Goal: Task Accomplishment & Management: Use online tool/utility

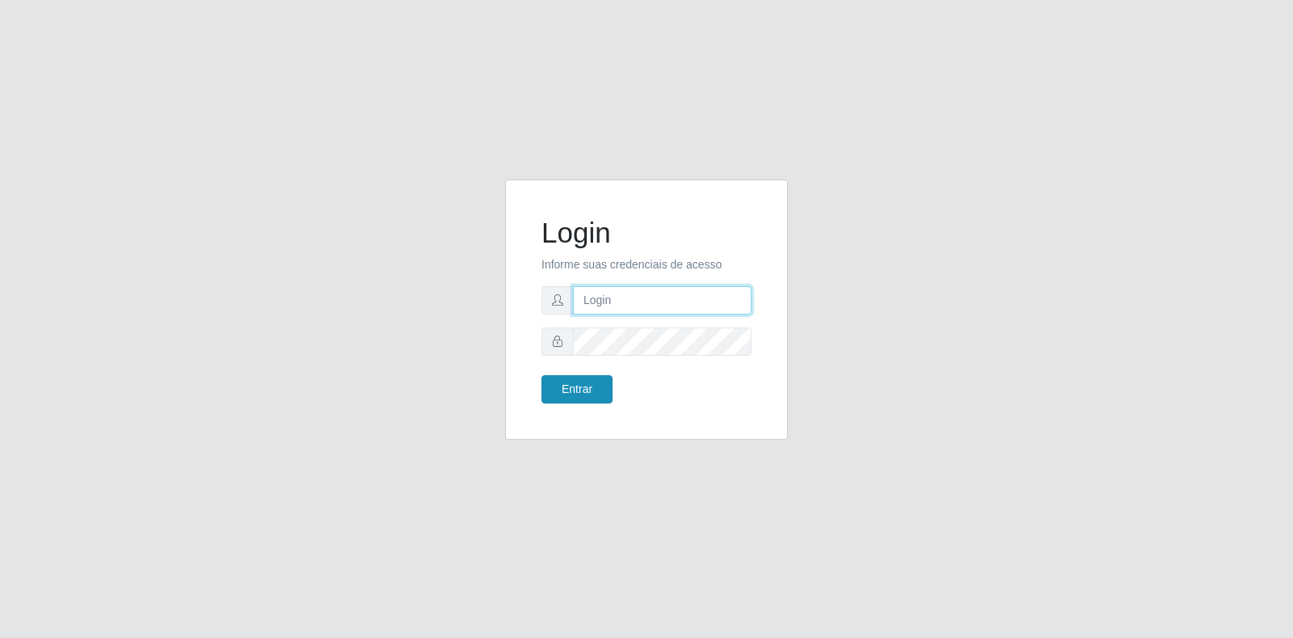
type input "[EMAIL_ADDRESS][DOMAIN_NAME]"
click at [583, 386] on button "Entrar" at bounding box center [576, 389] width 71 height 28
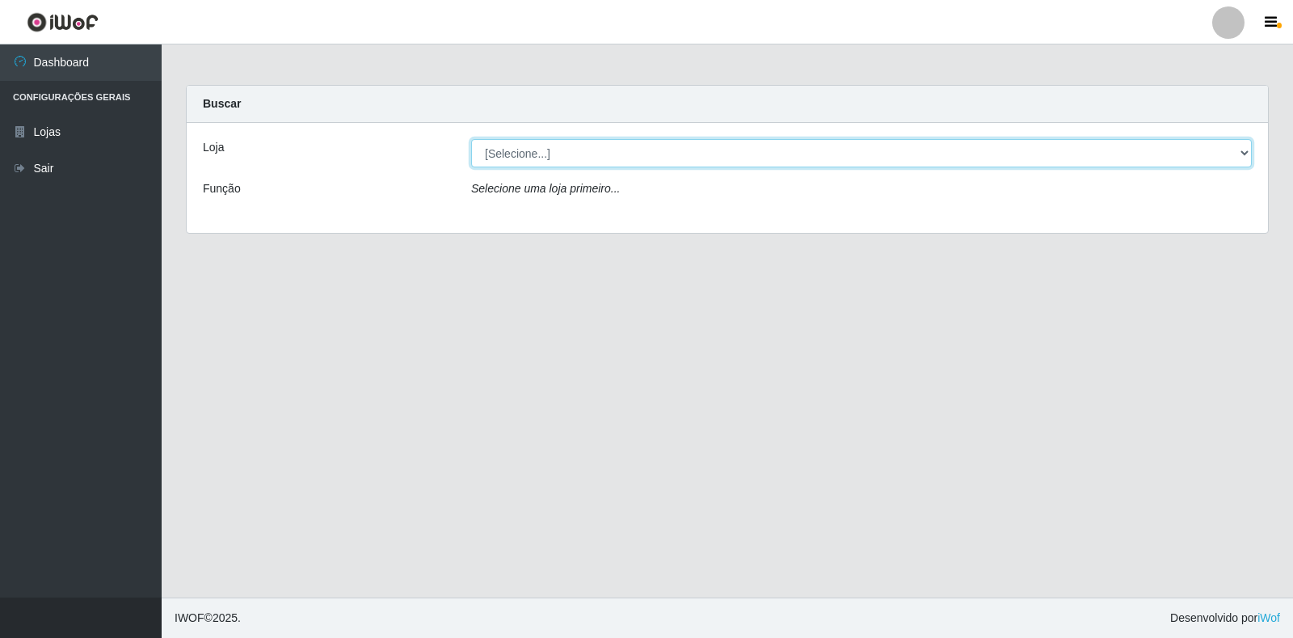
click at [638, 158] on select "[Selecione...] Atacado Vem - Loja 30 Laranjeiras Velha" at bounding box center [861, 153] width 781 height 28
select select "495"
click at [471, 139] on select "[Selecione...] Atacado Vem - Loja 30 Laranjeiras Velha" at bounding box center [861, 153] width 781 height 28
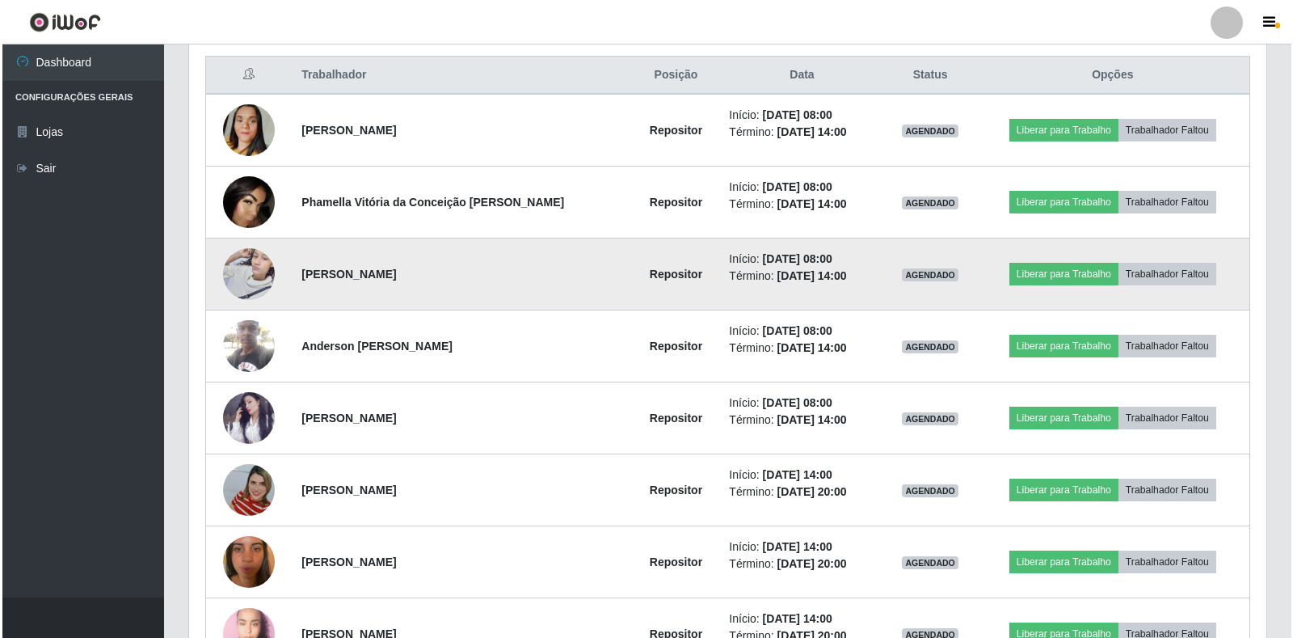
scroll to position [616, 0]
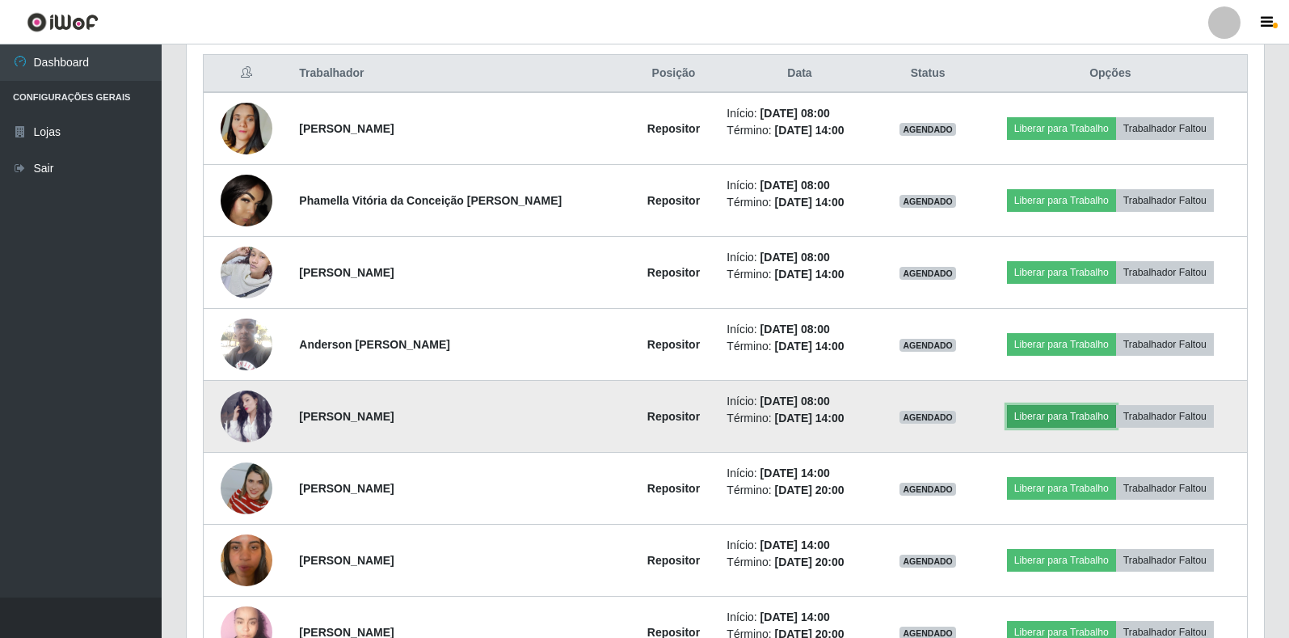
click at [1022, 415] on button "Liberar para Trabalho" at bounding box center [1061, 416] width 109 height 23
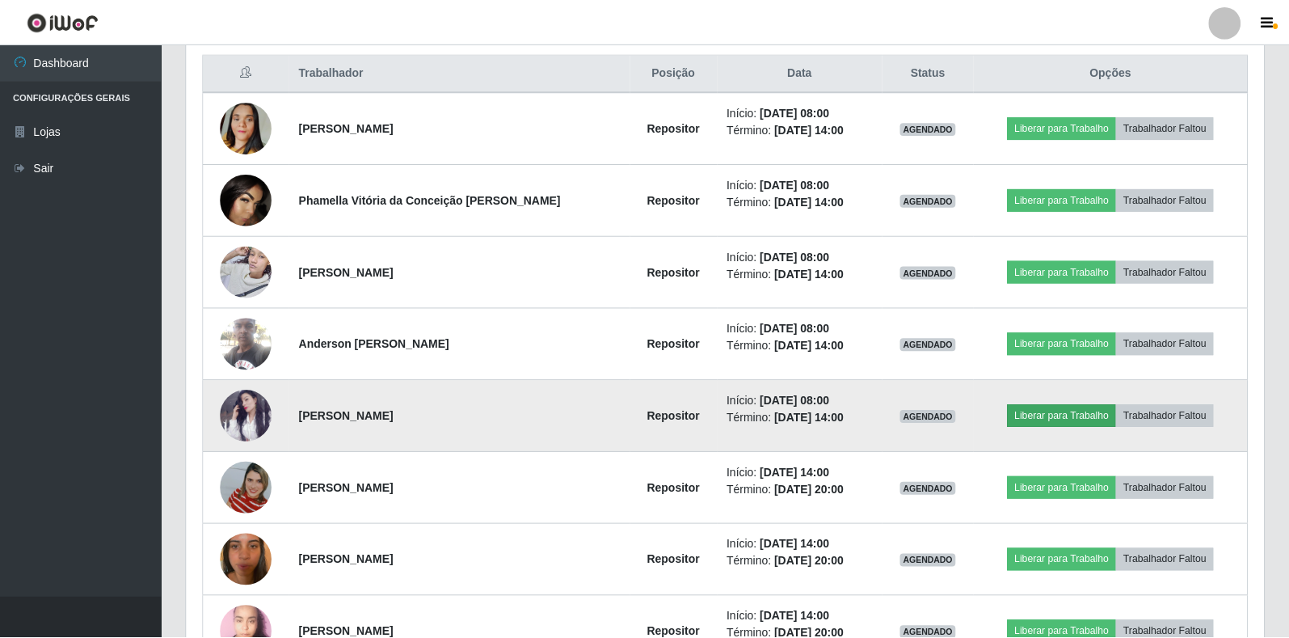
scroll to position [335, 1067]
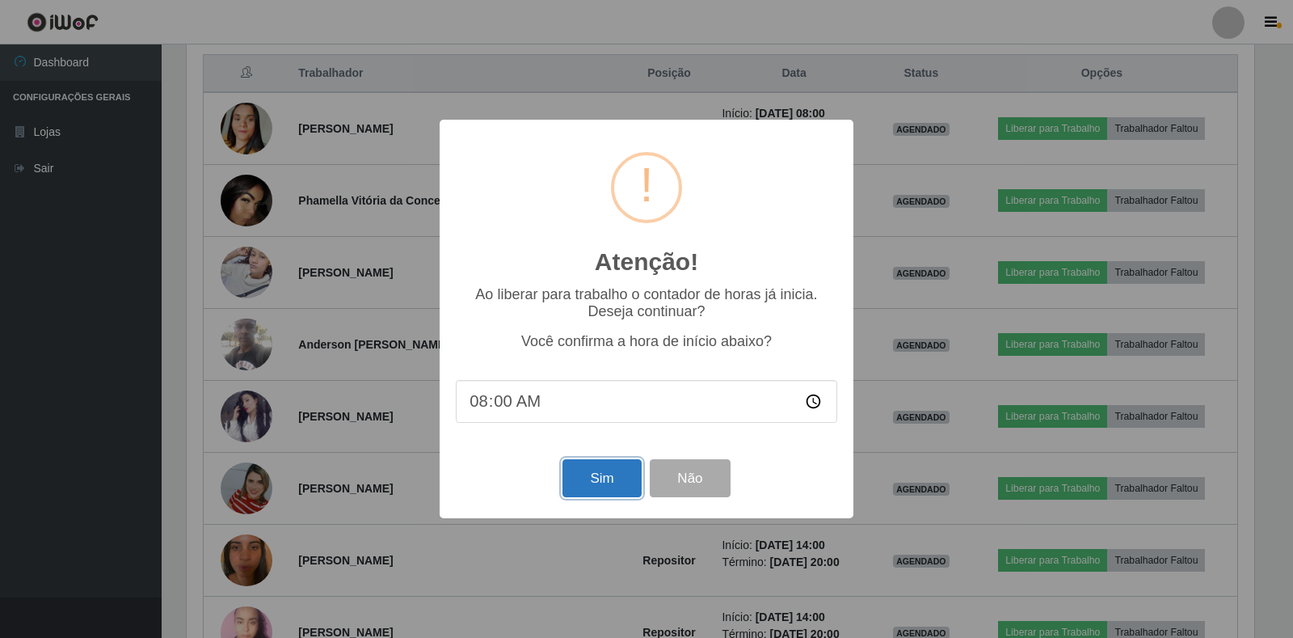
click at [587, 468] on button "Sim" at bounding box center [601, 478] width 78 height 38
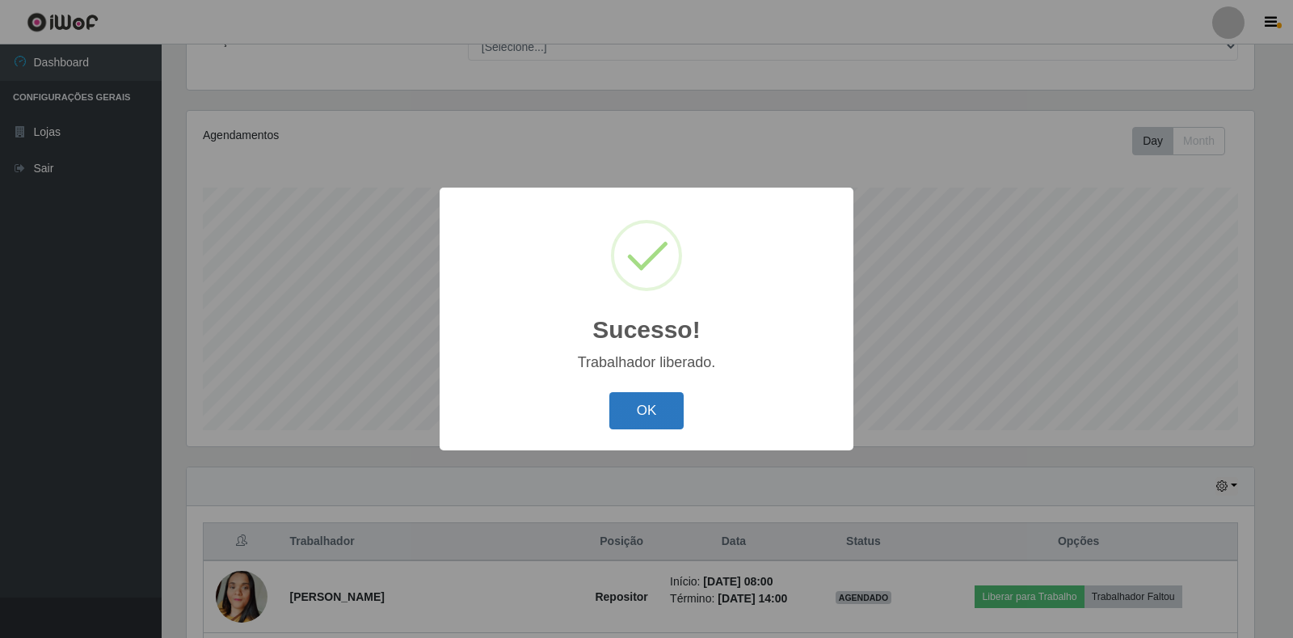
click at [645, 399] on button "OK" at bounding box center [646, 411] width 75 height 38
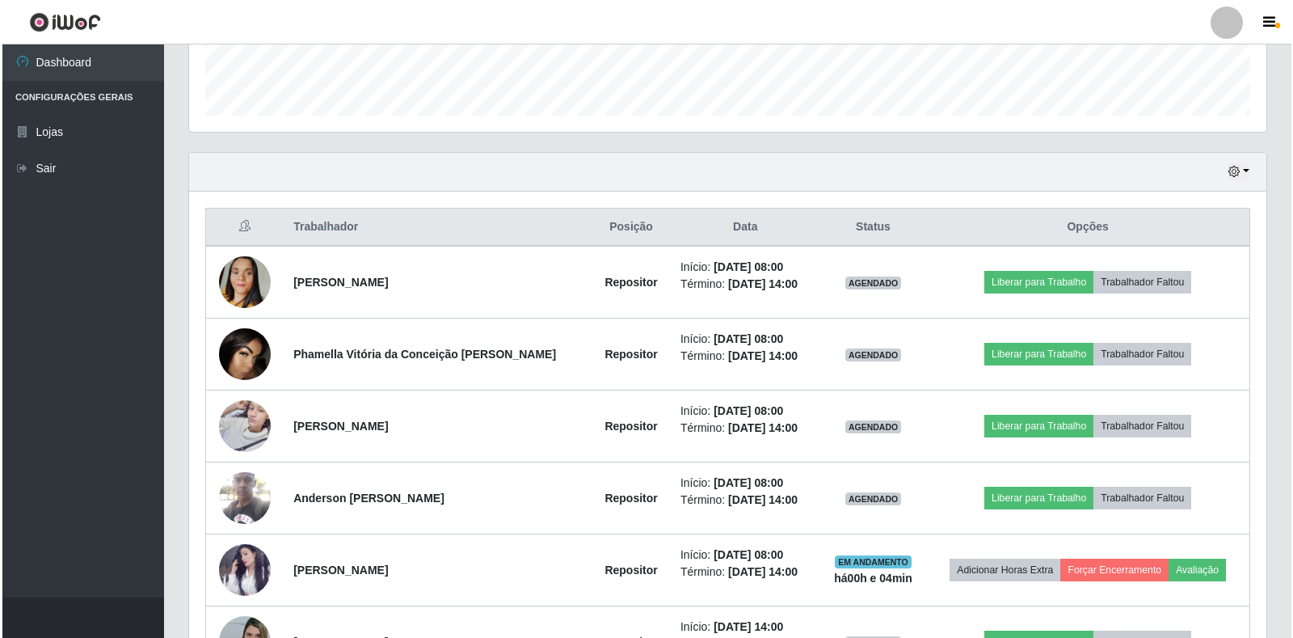
scroll to position [485, 0]
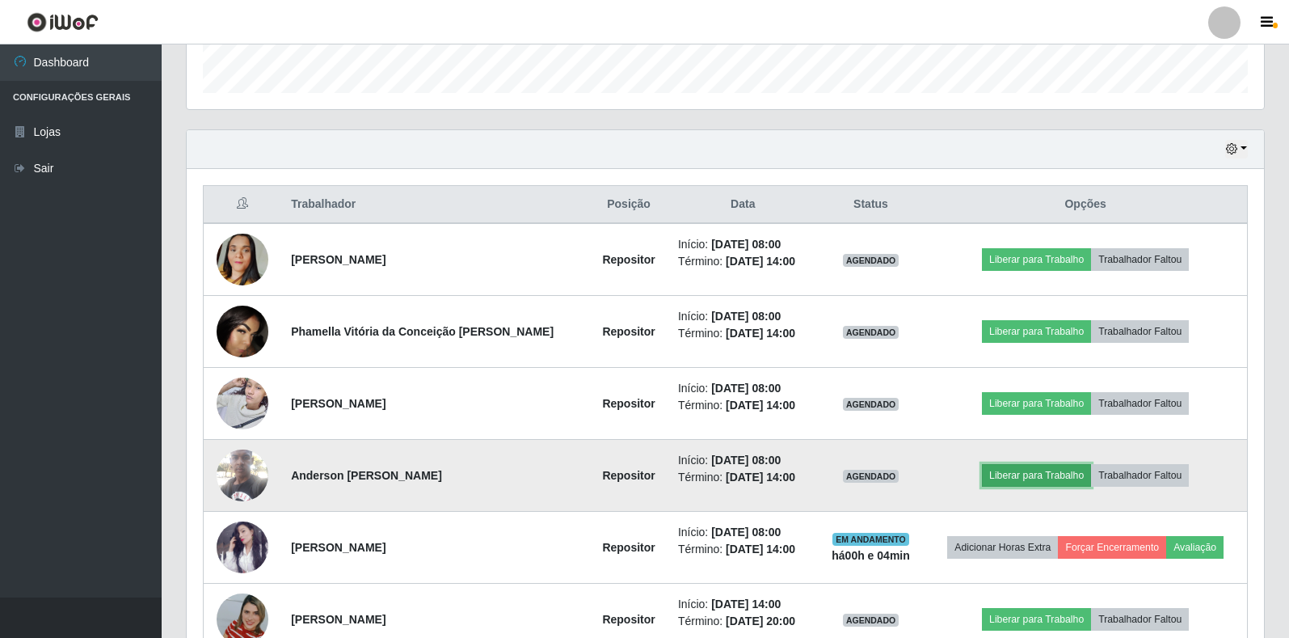
click at [1035, 482] on button "Liberar para Trabalho" at bounding box center [1036, 475] width 109 height 23
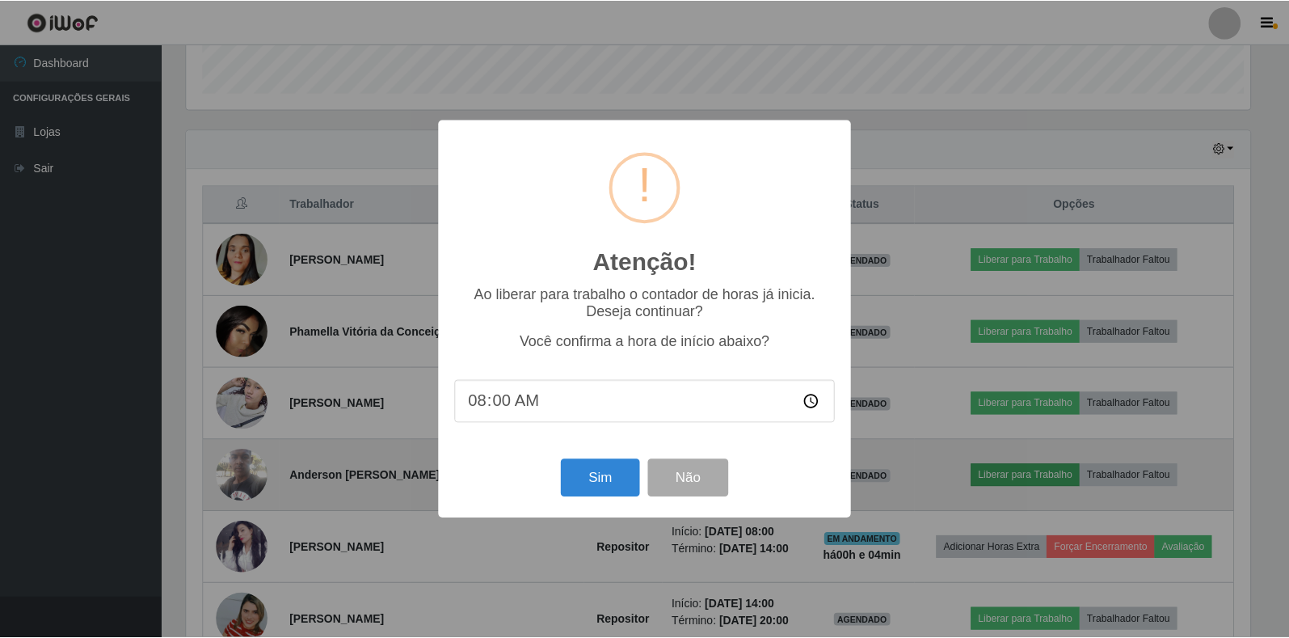
scroll to position [335, 1067]
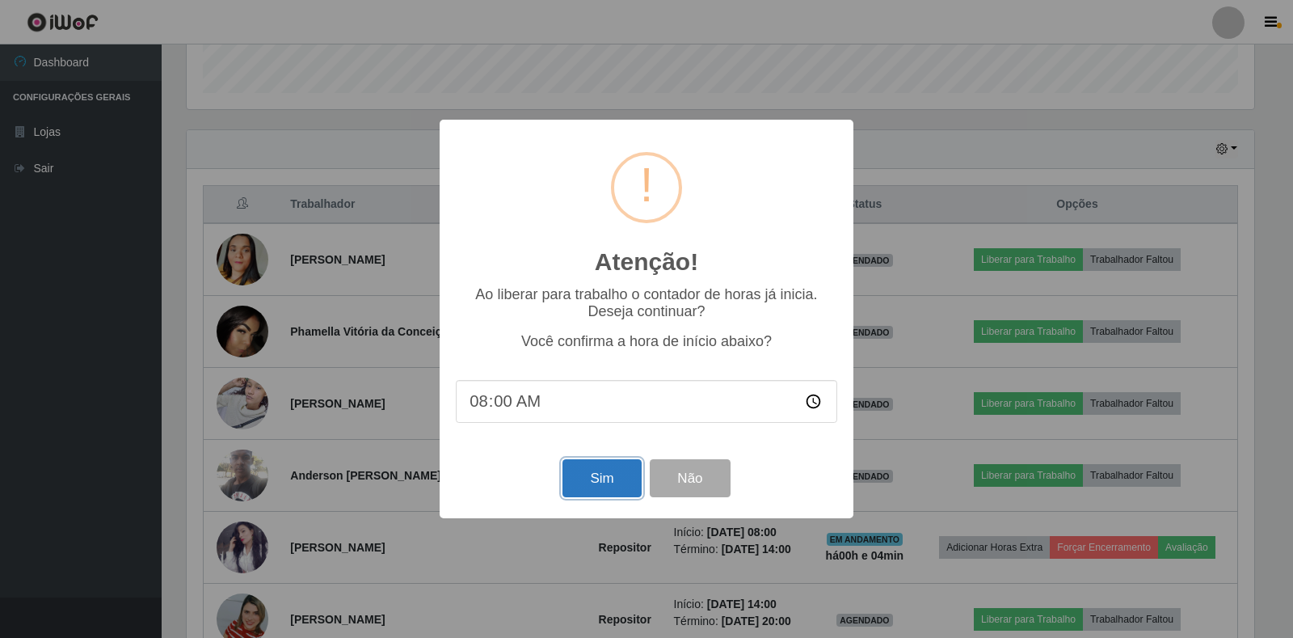
click at [626, 471] on button "Sim" at bounding box center [601, 478] width 78 height 38
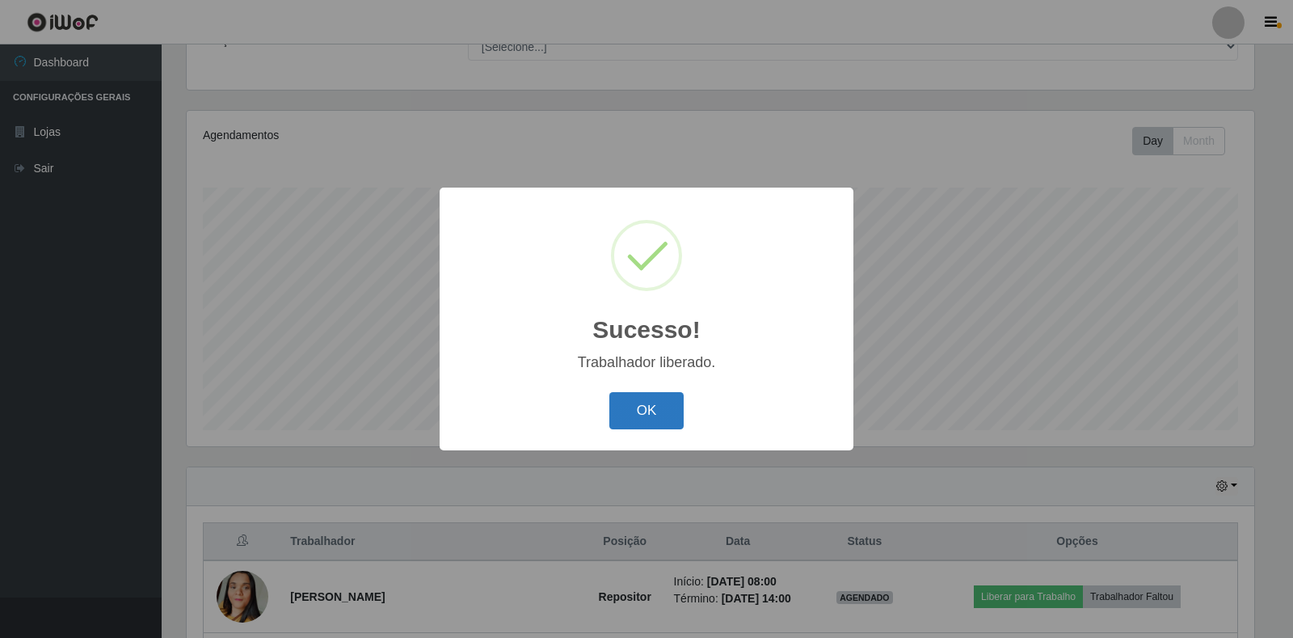
click at [634, 412] on button "OK" at bounding box center [646, 411] width 75 height 38
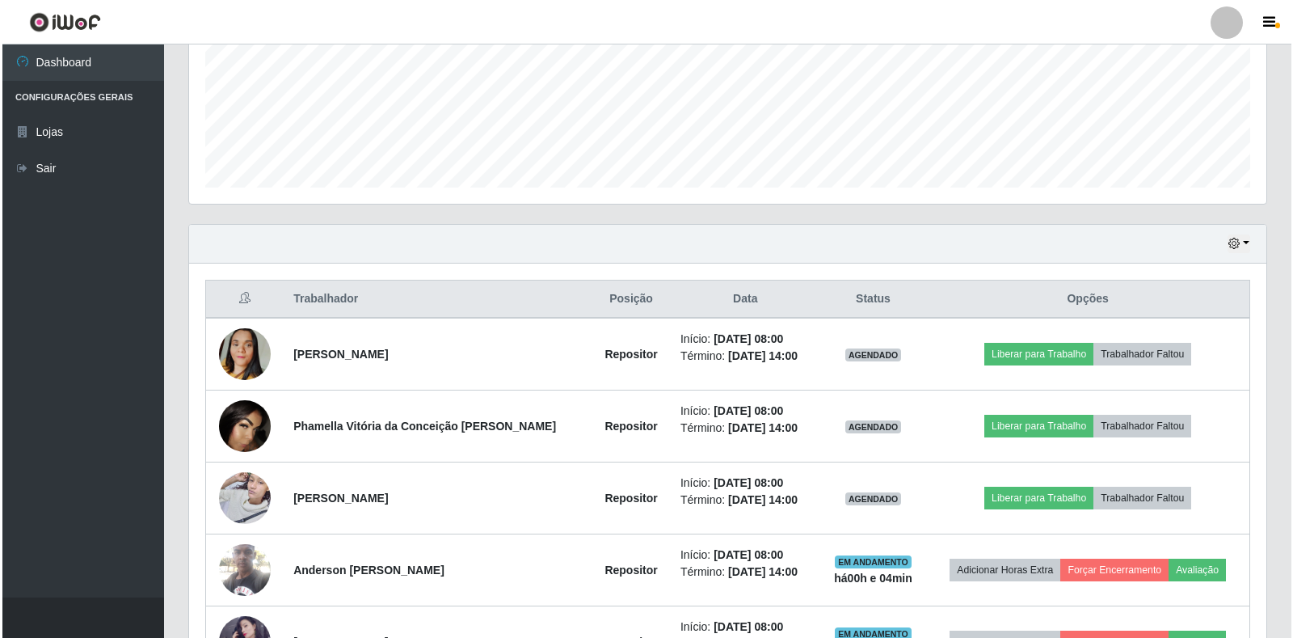
scroll to position [471, 0]
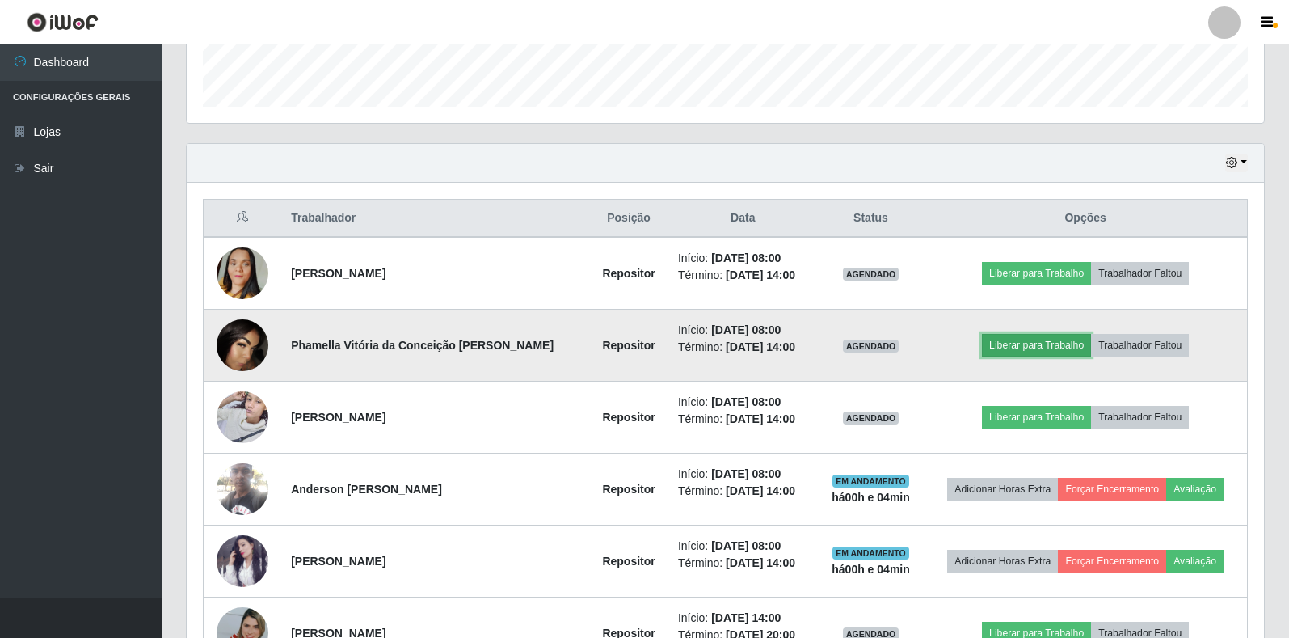
click at [1016, 350] on button "Liberar para Trabalho" at bounding box center [1036, 345] width 109 height 23
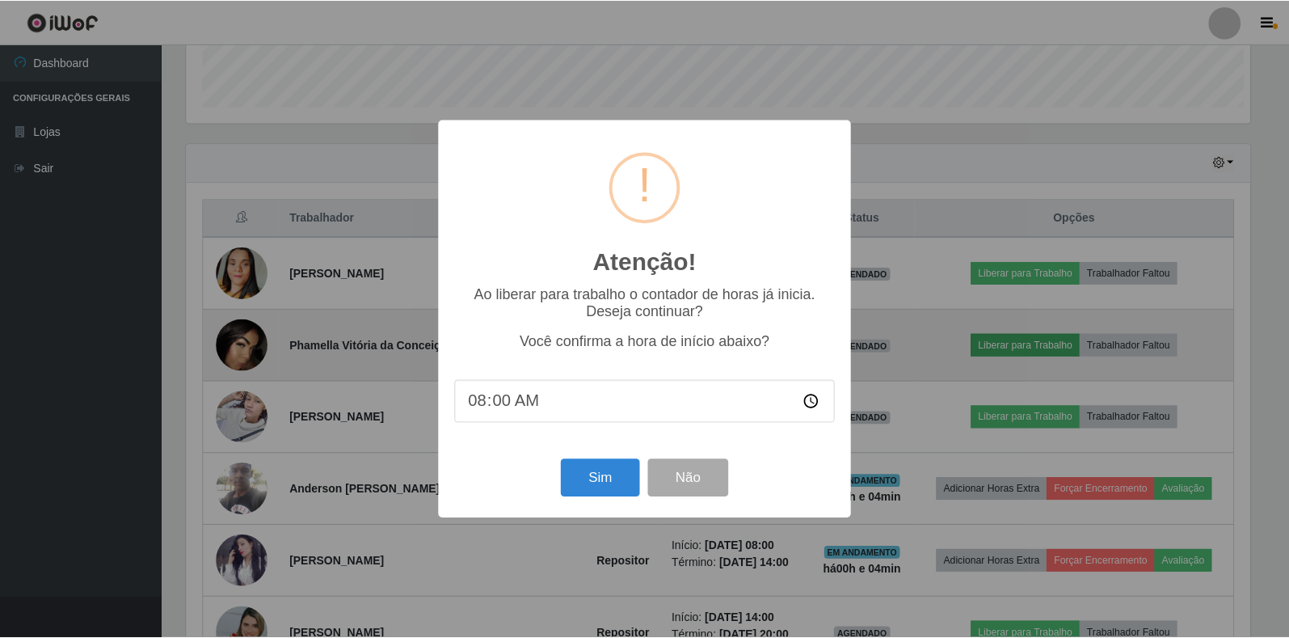
scroll to position [335, 1067]
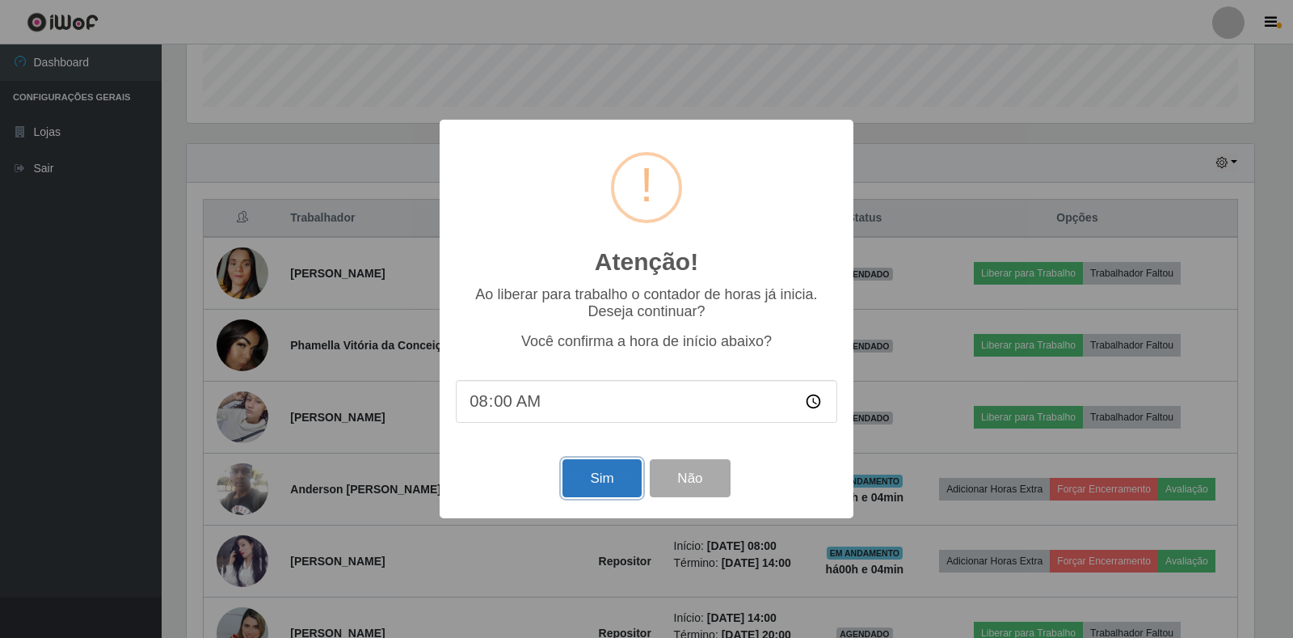
click at [601, 486] on button "Sim" at bounding box center [601, 478] width 78 height 38
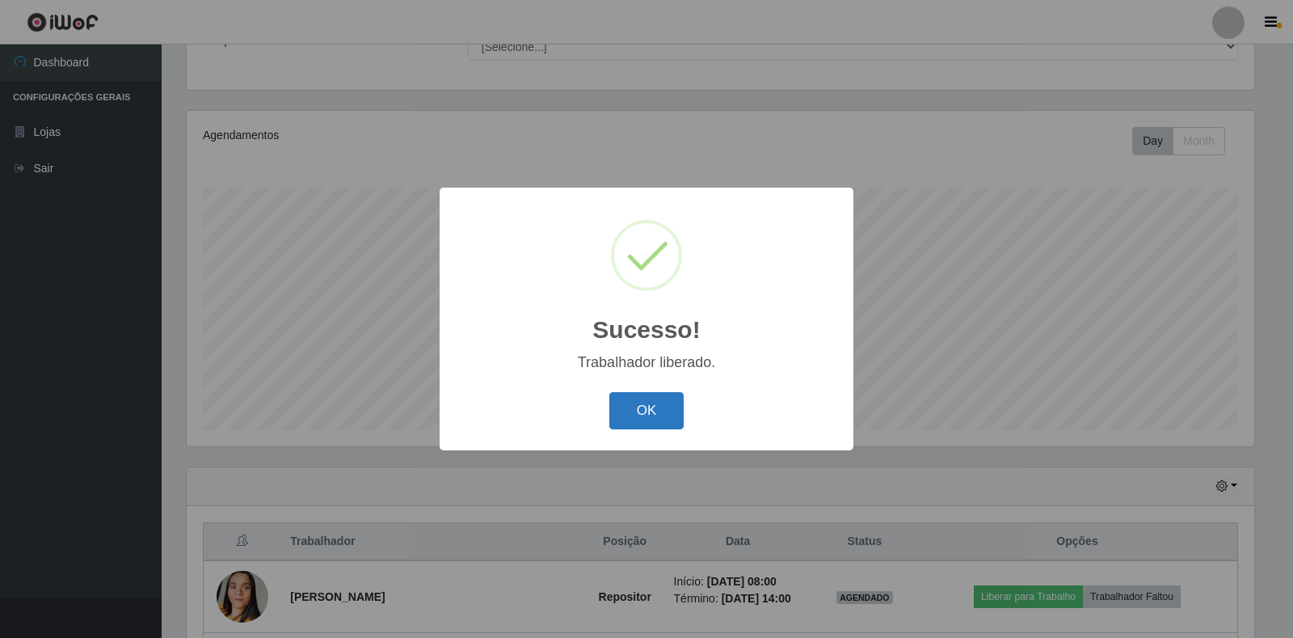
click at [638, 419] on button "OK" at bounding box center [646, 411] width 75 height 38
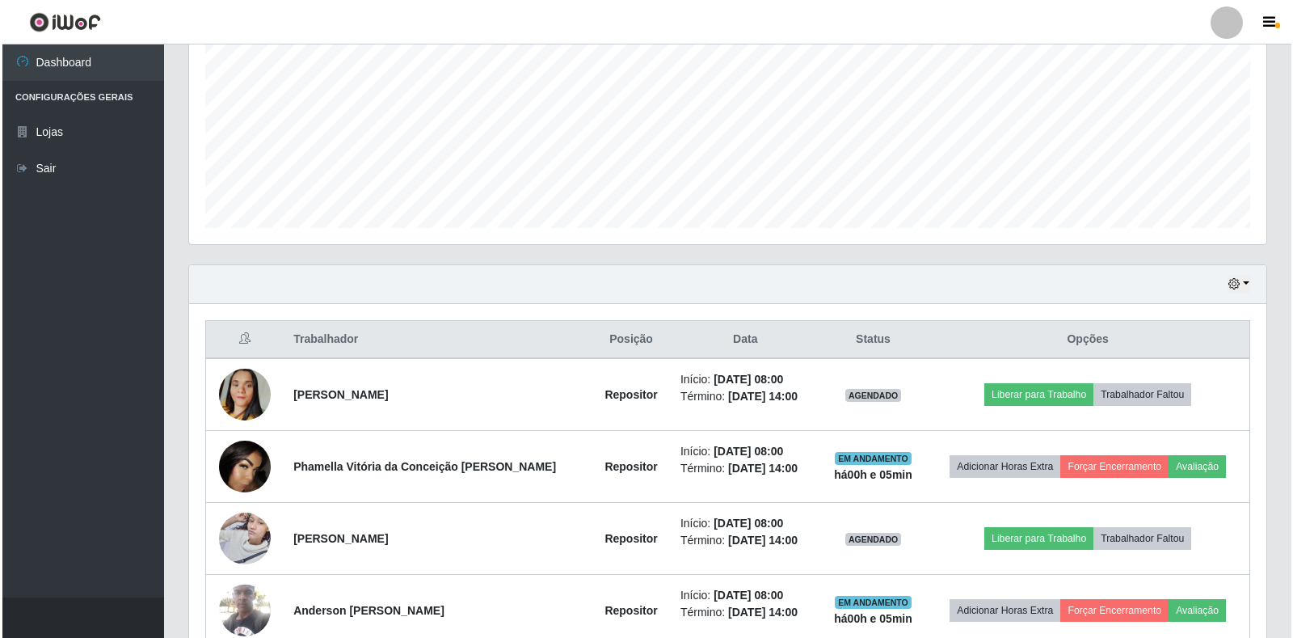
scroll to position [390, 0]
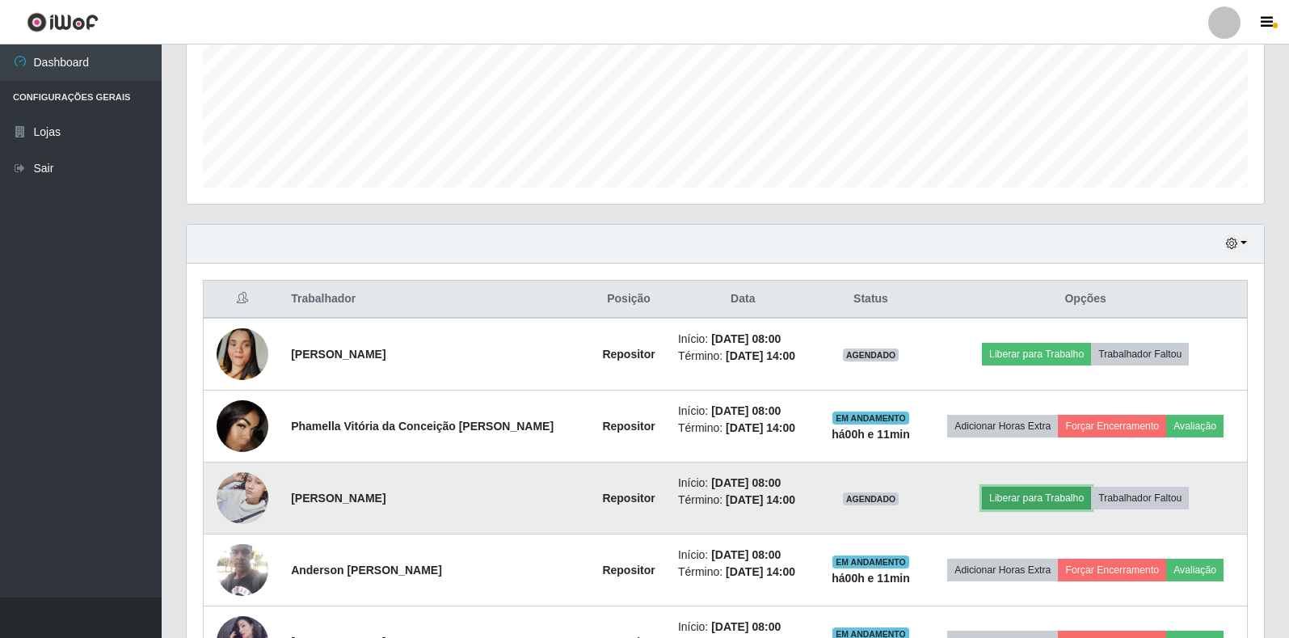
click at [1057, 503] on button "Liberar para Trabalho" at bounding box center [1036, 497] width 109 height 23
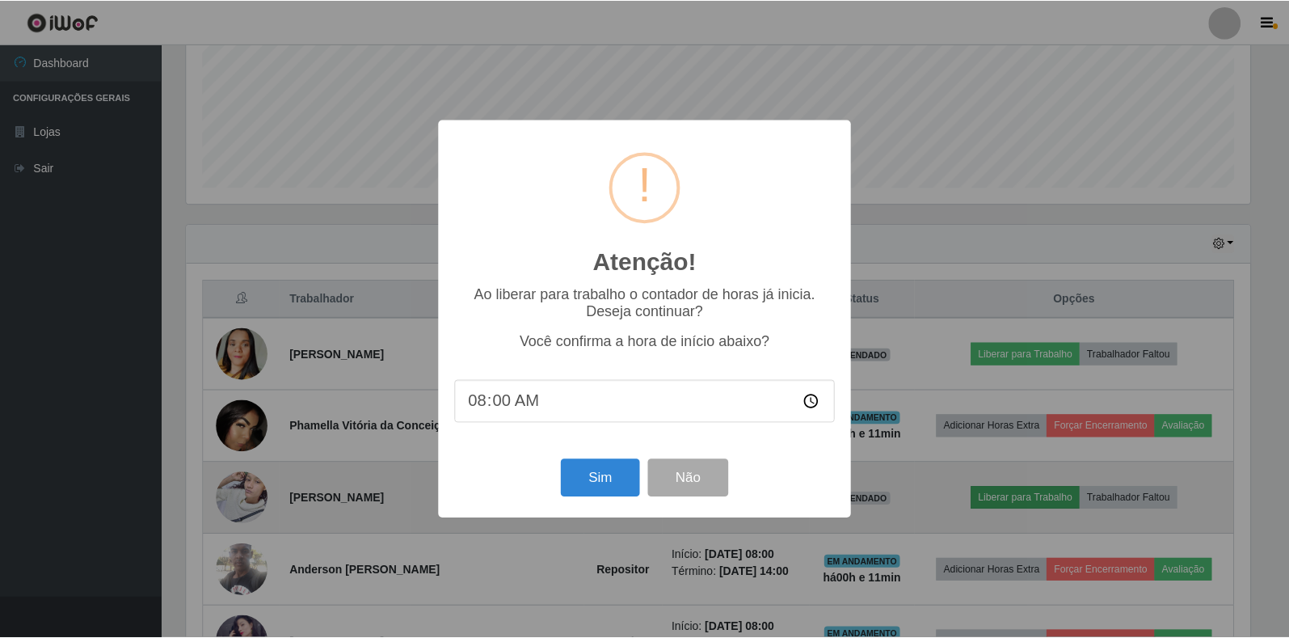
scroll to position [335, 1067]
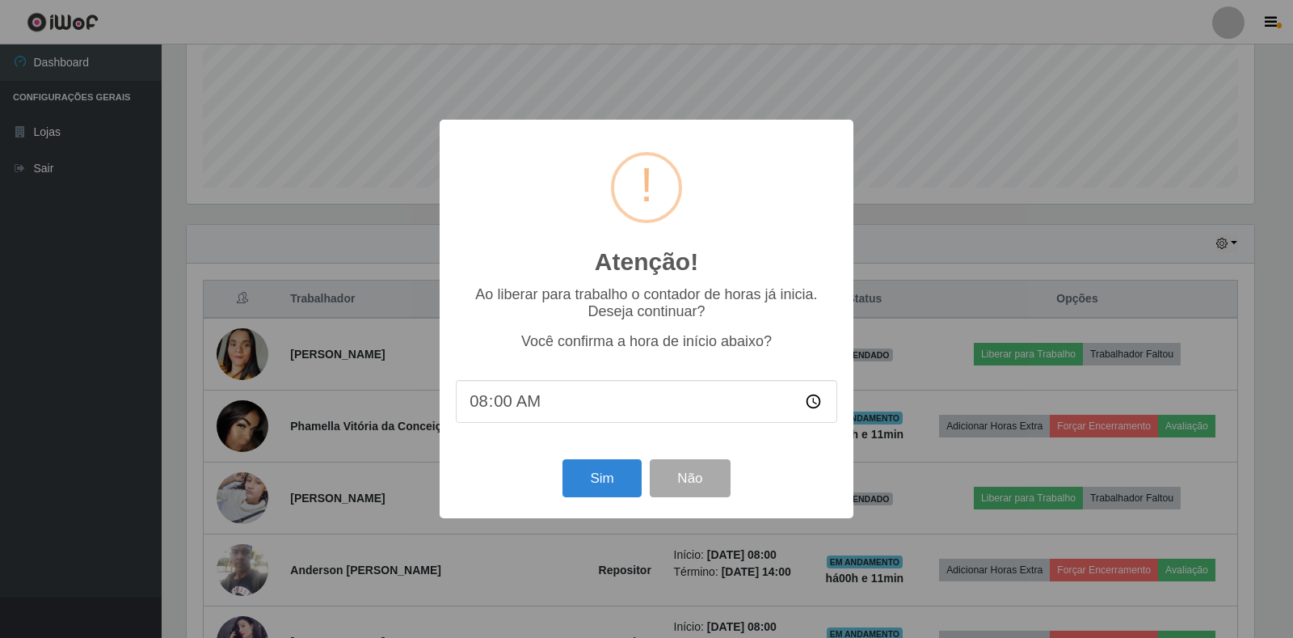
click at [673, 415] on input "08:00" at bounding box center [646, 401] width 381 height 43
click at [474, 400] on input "11:00" at bounding box center [646, 401] width 381 height 43
type input "08:11"
click at [617, 484] on button "Sim" at bounding box center [601, 478] width 78 height 38
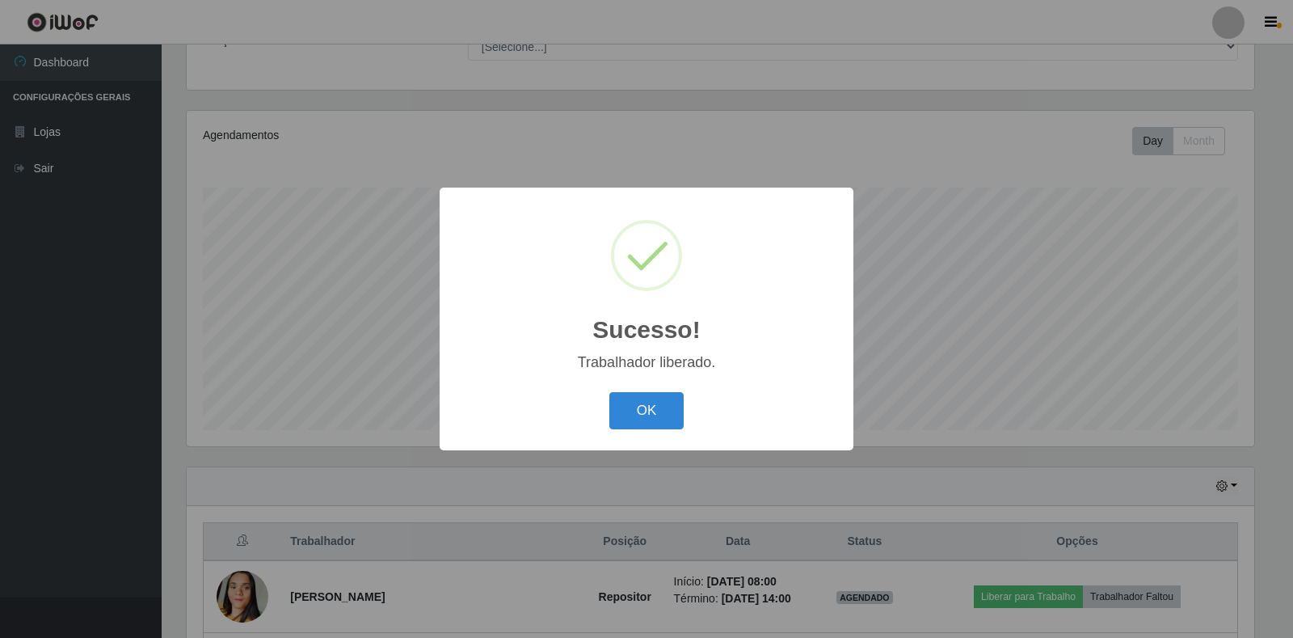
click at [688, 409] on div "OK Cancel" at bounding box center [646, 410] width 381 height 46
click at [593, 411] on div "OK Cancel" at bounding box center [646, 410] width 381 height 46
click at [605, 415] on div "OK Cancel" at bounding box center [646, 410] width 381 height 46
click at [624, 411] on button "OK" at bounding box center [646, 411] width 75 height 38
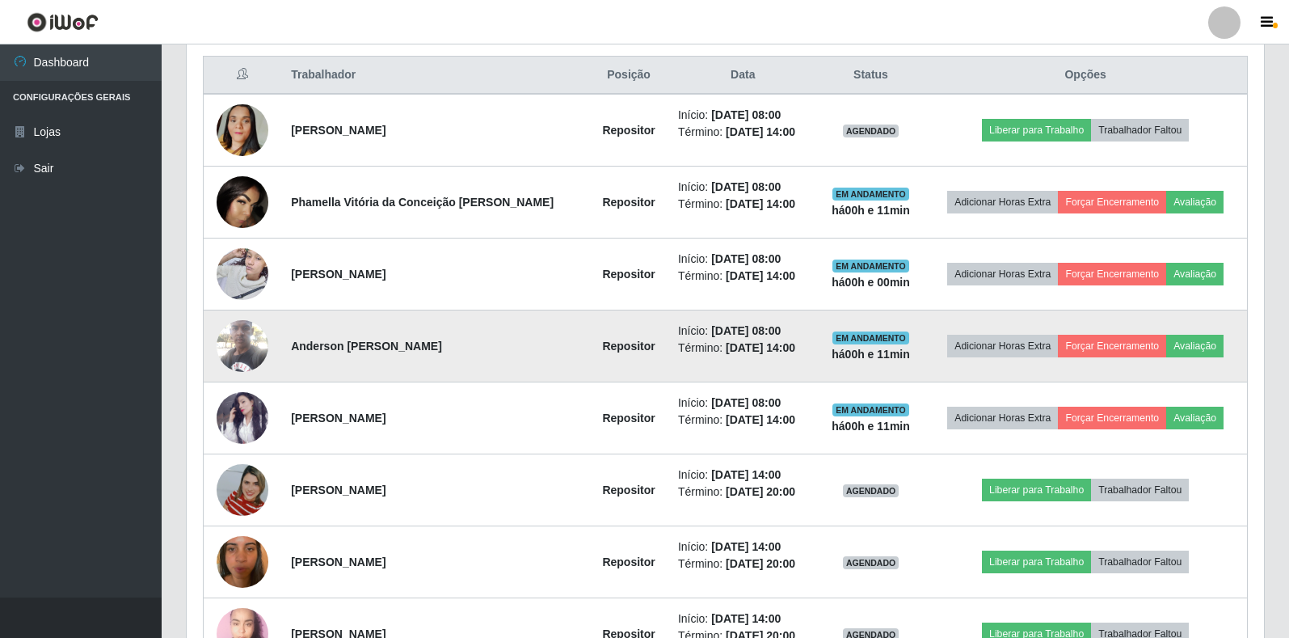
scroll to position [633, 0]
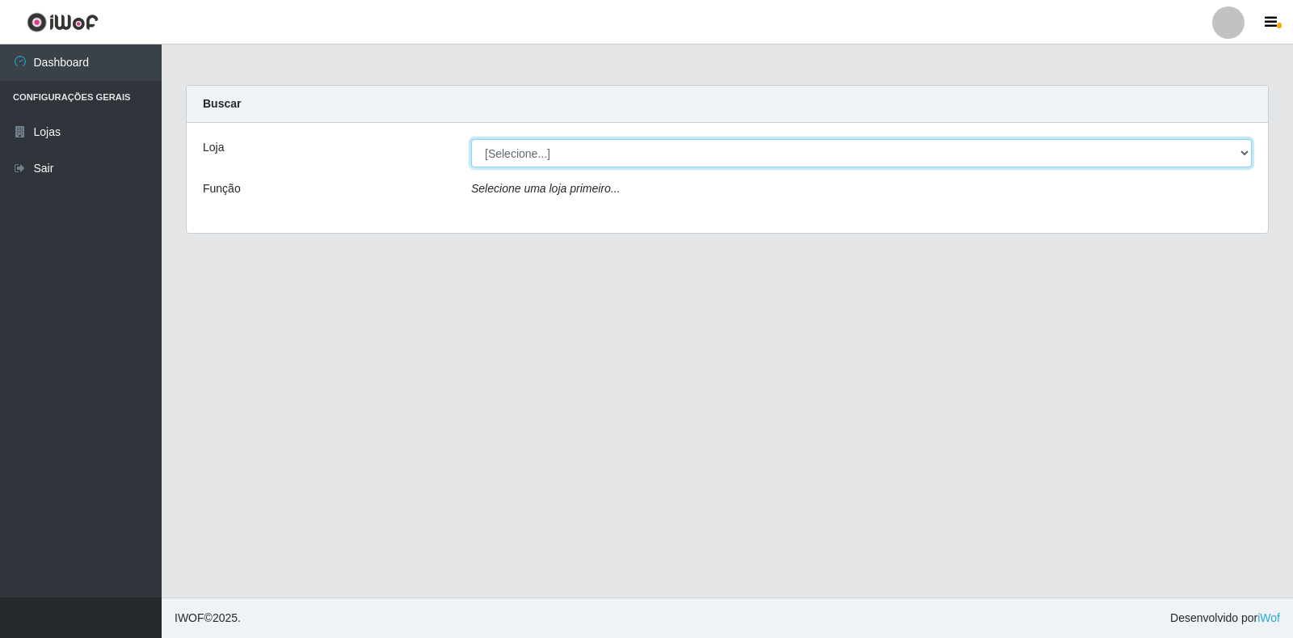
click at [756, 146] on select "[Selecione...] Atacado Vem - Loja 30 Laranjeiras Velha" at bounding box center [861, 153] width 781 height 28
select select "495"
click at [471, 139] on select "[Selecione...] Atacado Vem - Loja 30 Laranjeiras Velha" at bounding box center [861, 153] width 781 height 28
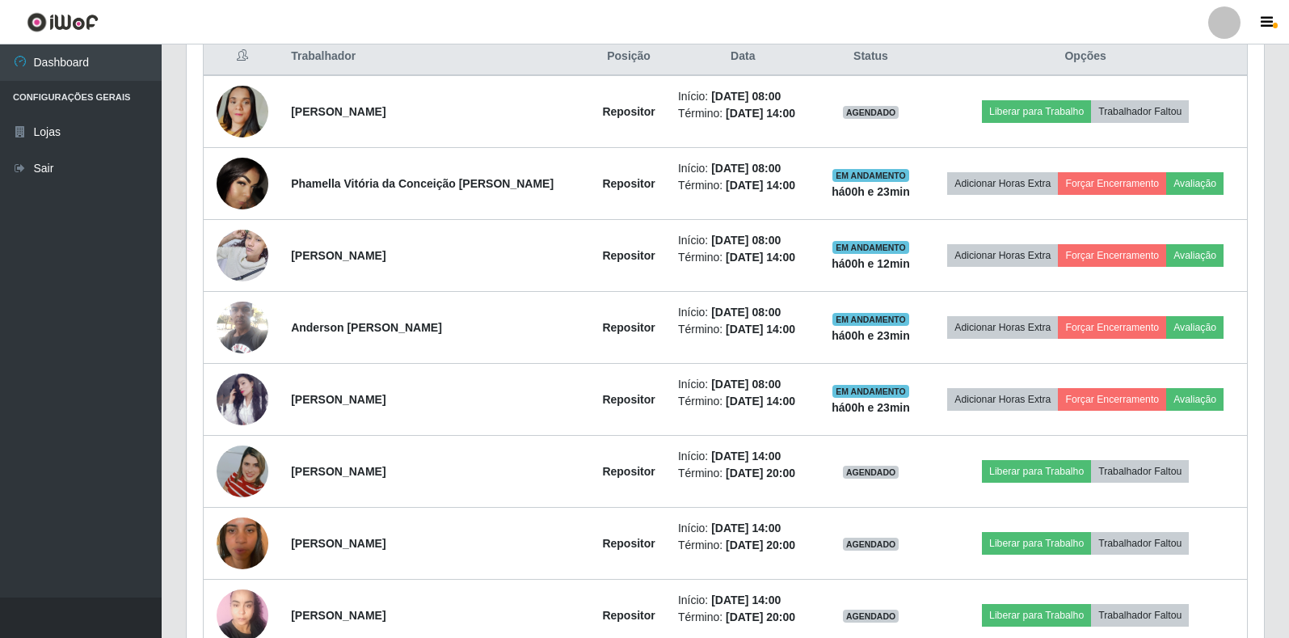
scroll to position [335, 1077]
click at [705, 197] on td "Início: [DATE] 08:00 Término: [DATE] 14:00" at bounding box center [742, 184] width 149 height 72
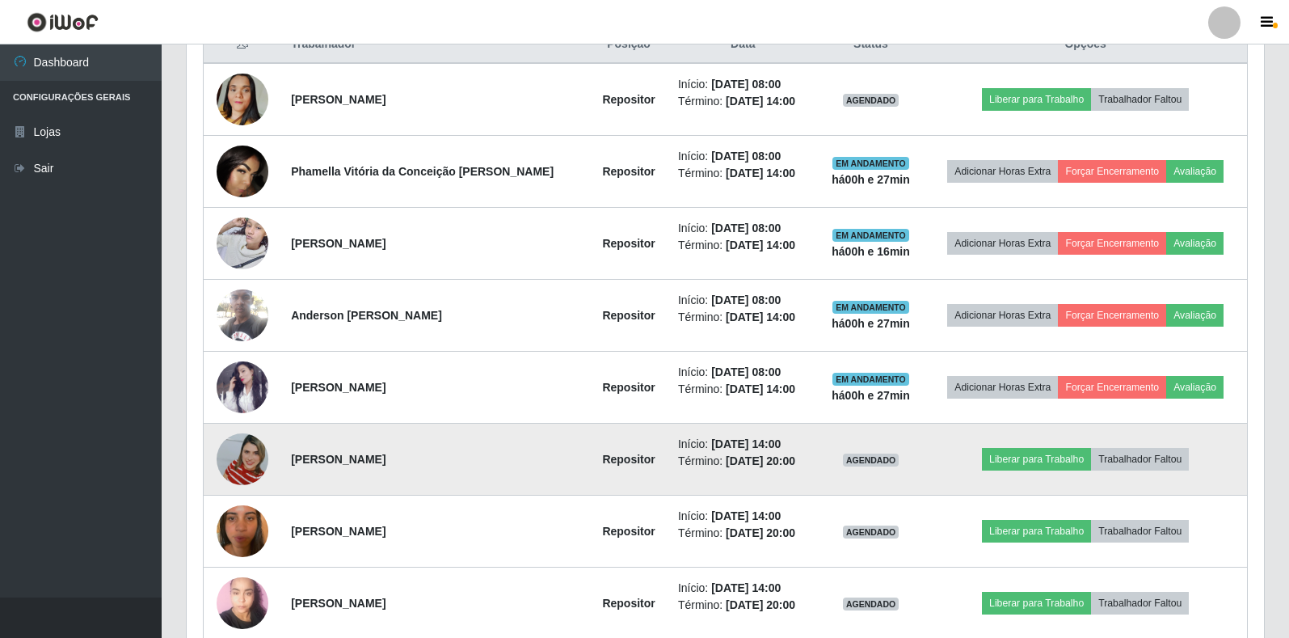
scroll to position [616, 0]
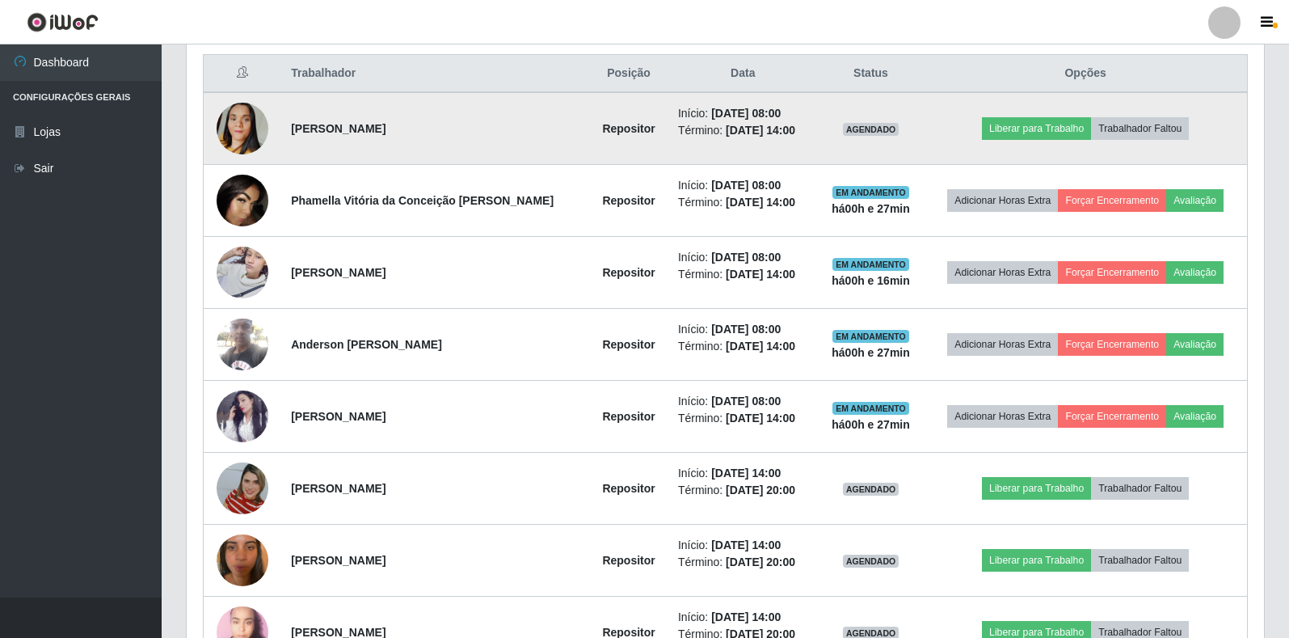
click at [240, 119] on img at bounding box center [243, 128] width 52 height 92
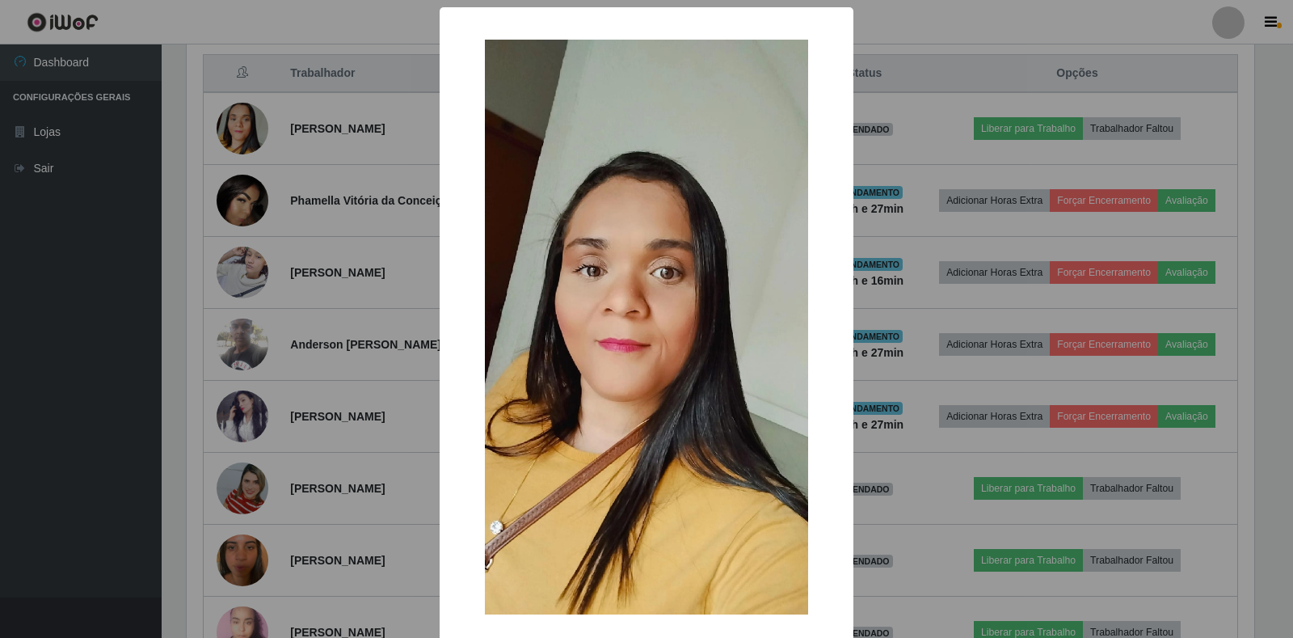
click at [992, 21] on div "× OK Cancel" at bounding box center [646, 319] width 1293 height 638
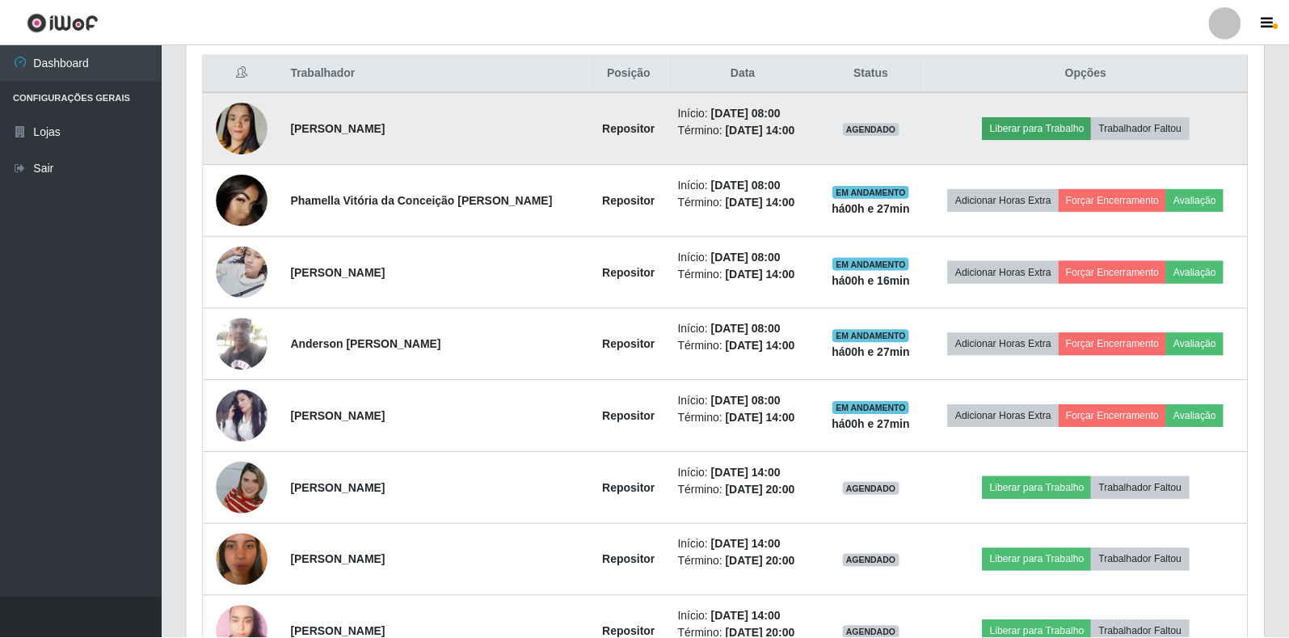
scroll to position [335, 1077]
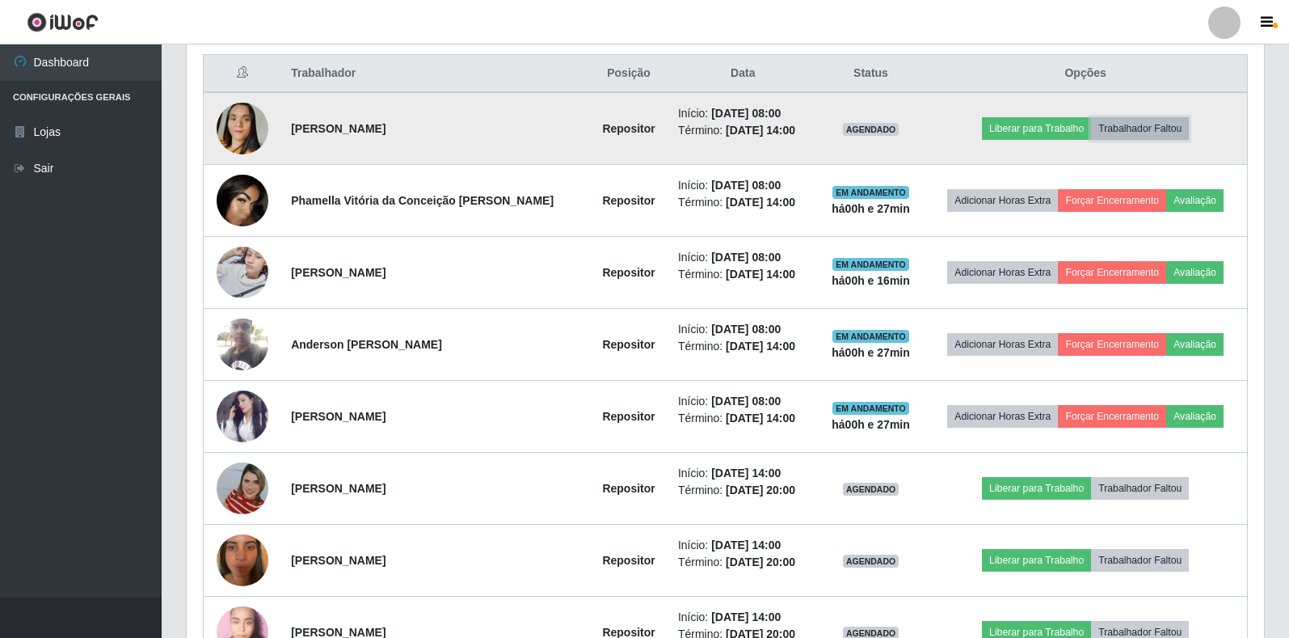
click at [1111, 129] on button "Trabalhador Faltou" at bounding box center [1140, 128] width 98 height 23
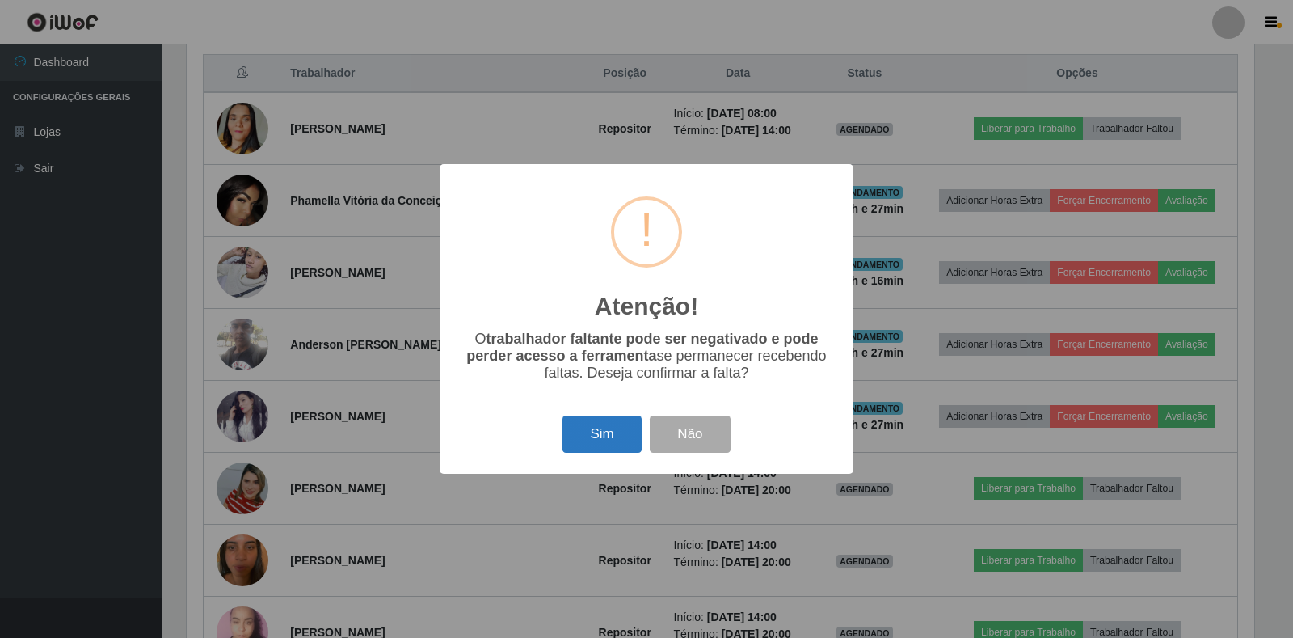
click at [608, 433] on button "Sim" at bounding box center [601, 434] width 78 height 38
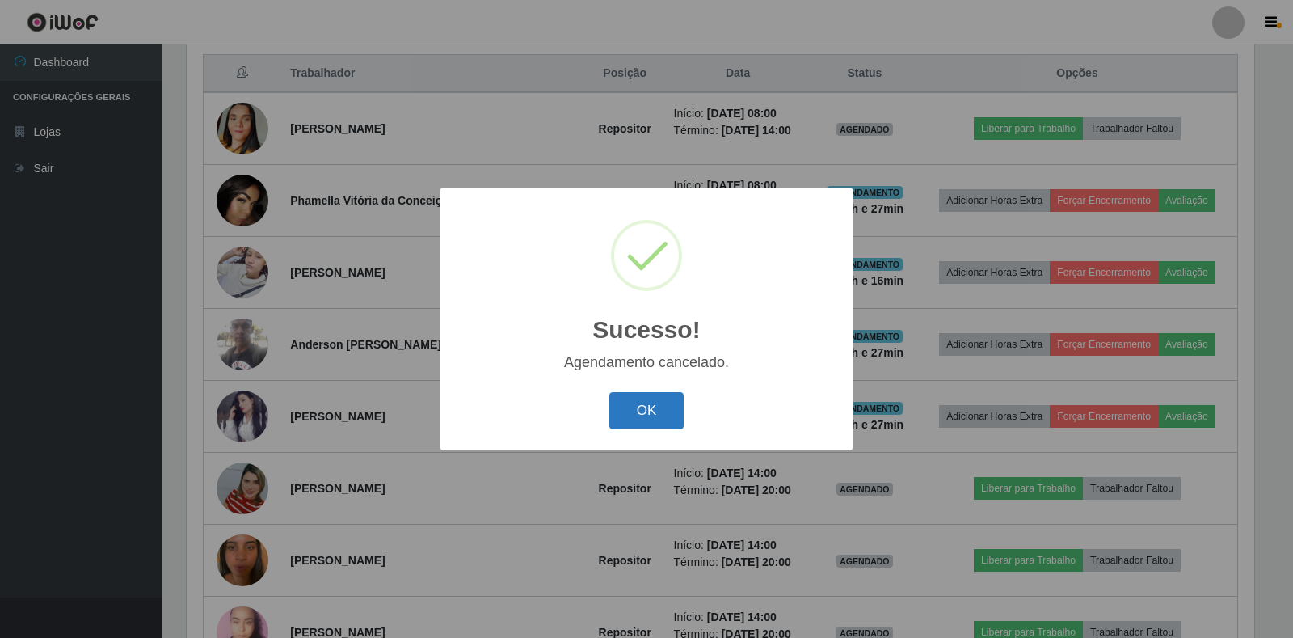
click at [649, 406] on button "OK" at bounding box center [646, 411] width 75 height 38
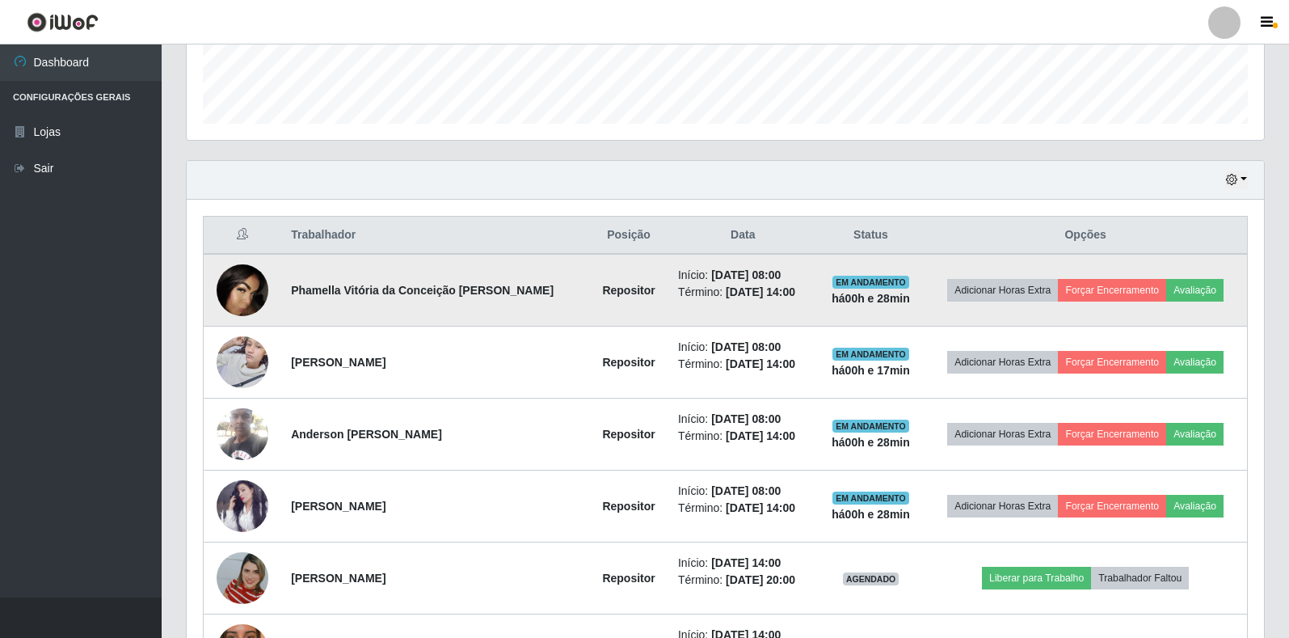
scroll to position [535, 0]
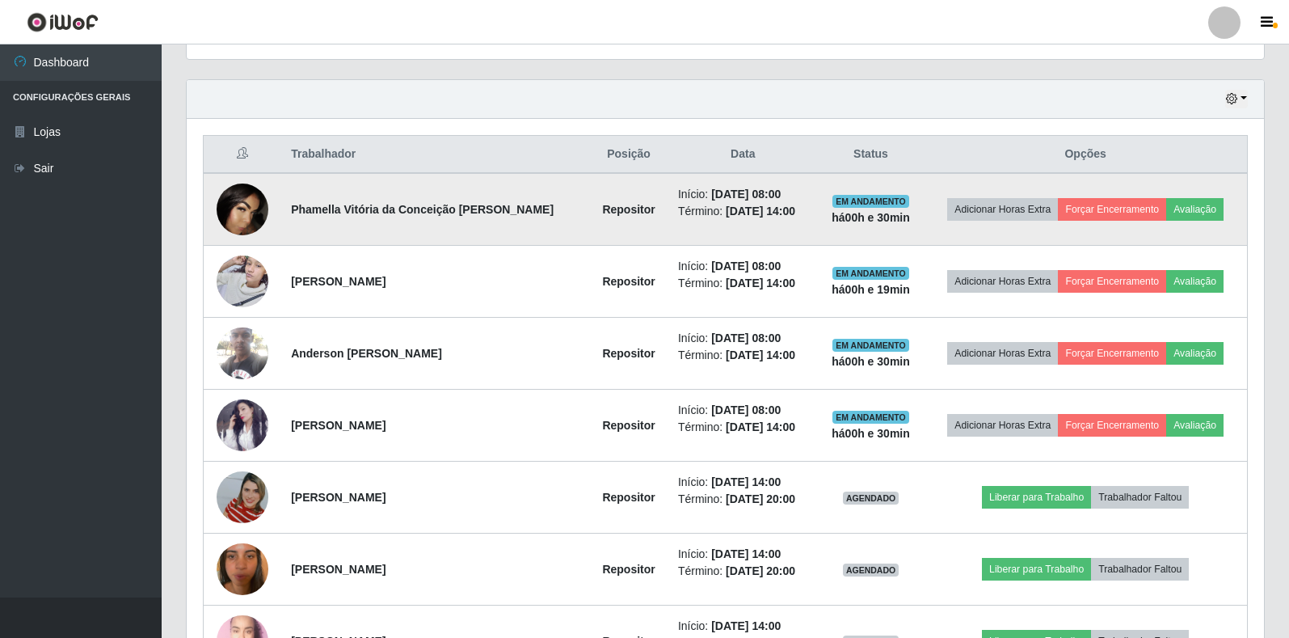
click at [237, 223] on img at bounding box center [243, 209] width 52 height 52
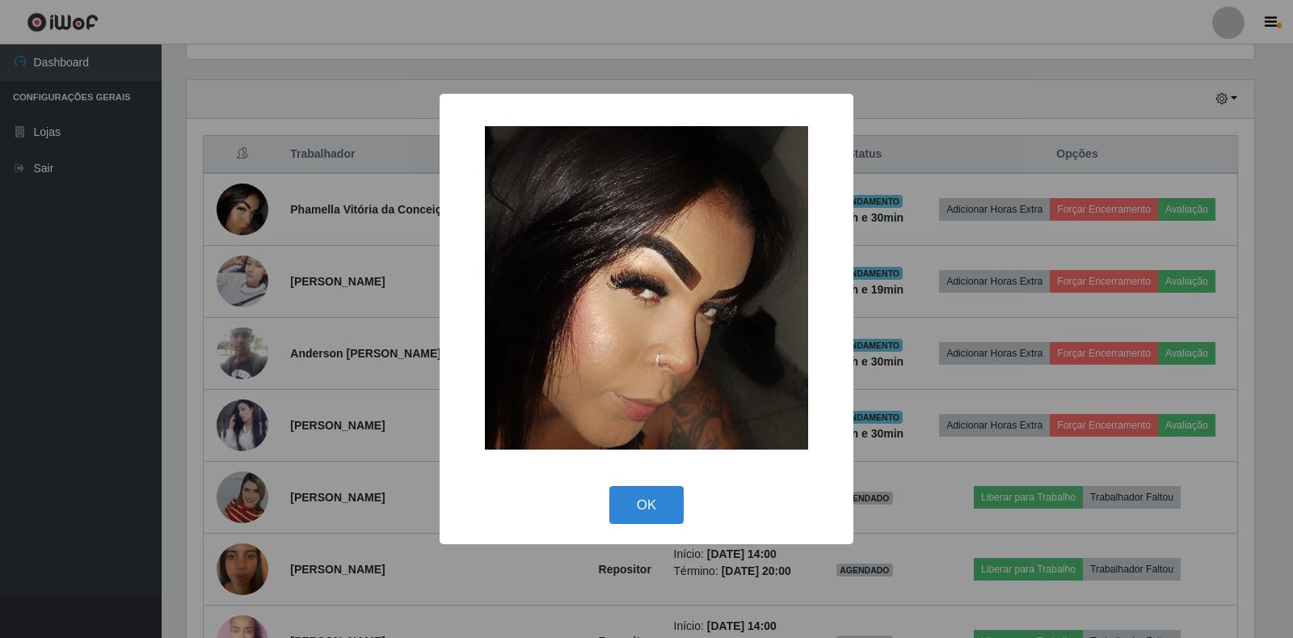
click at [314, 319] on div "× OK Cancel" at bounding box center [646, 319] width 1293 height 638
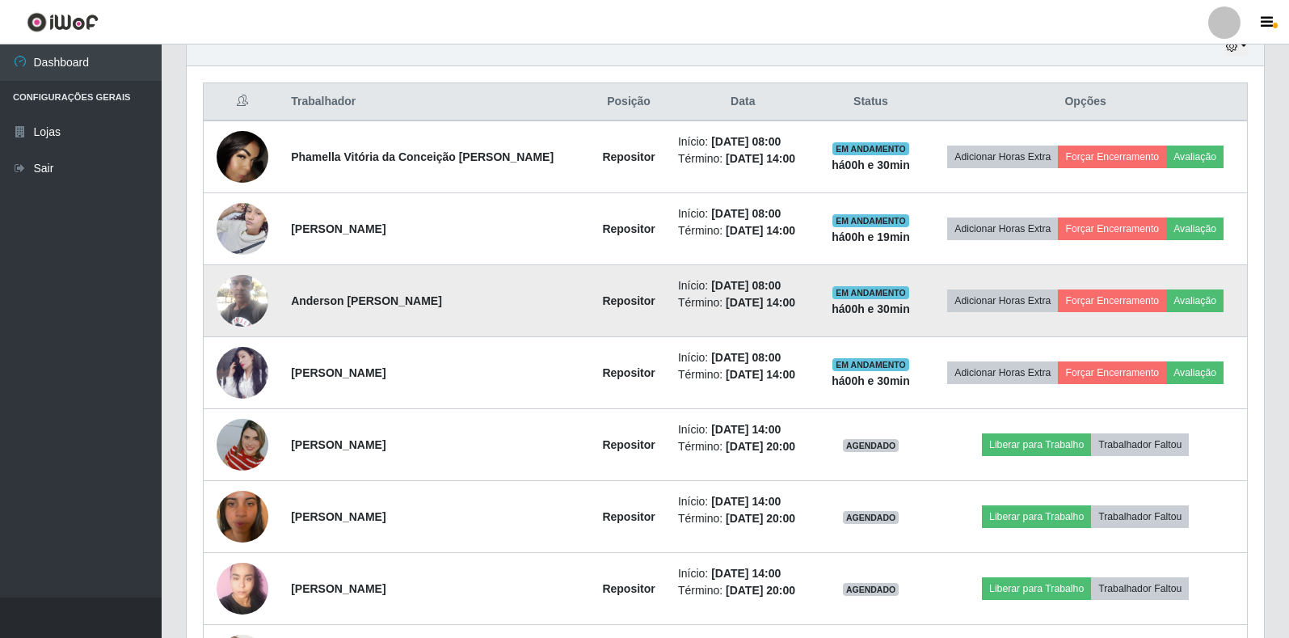
scroll to position [616, 0]
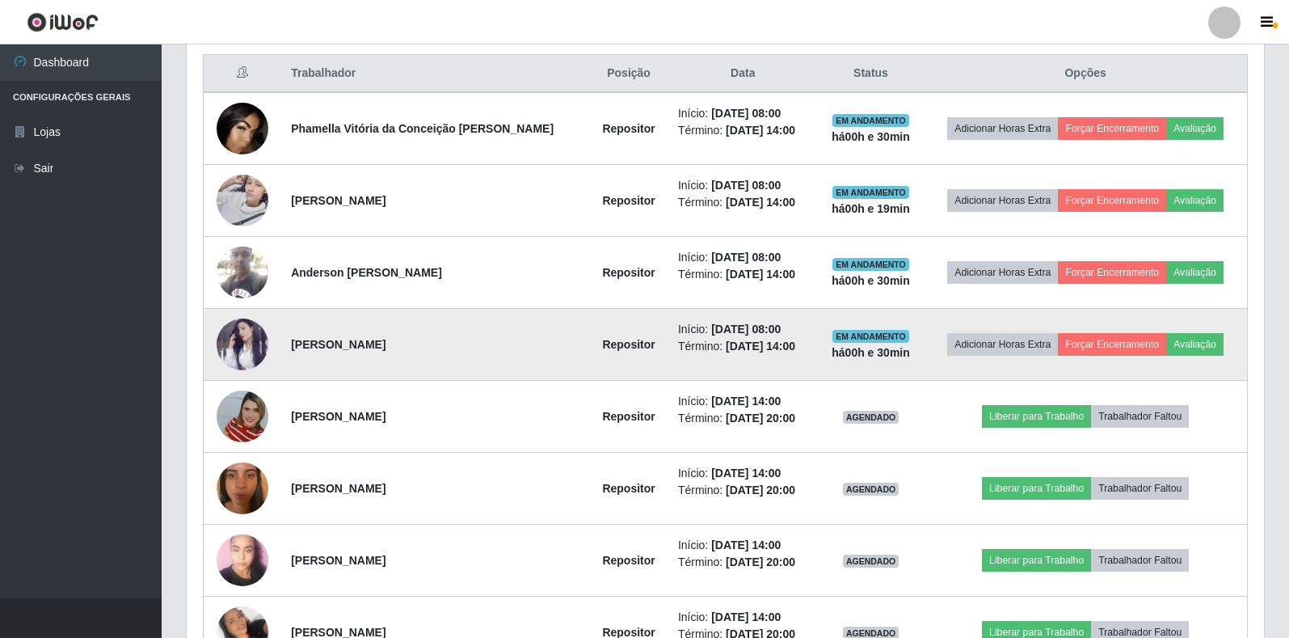
click at [234, 347] on img at bounding box center [243, 344] width 52 height 52
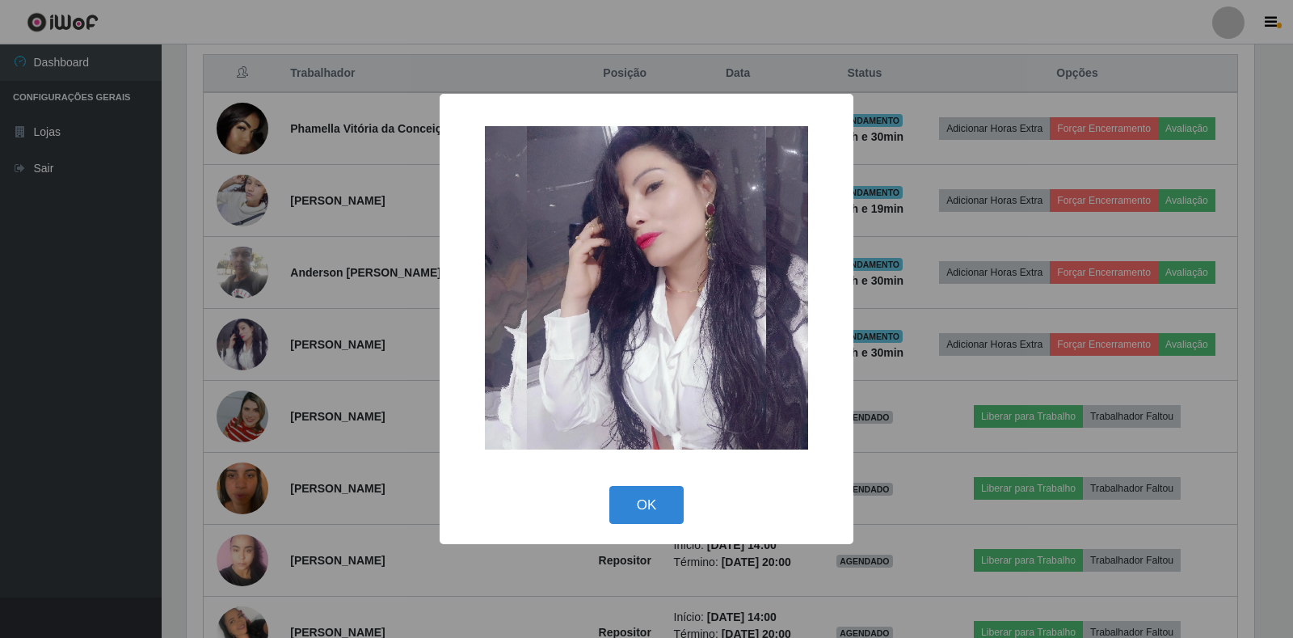
click at [379, 293] on div "× OK Cancel" at bounding box center [646, 319] width 1293 height 638
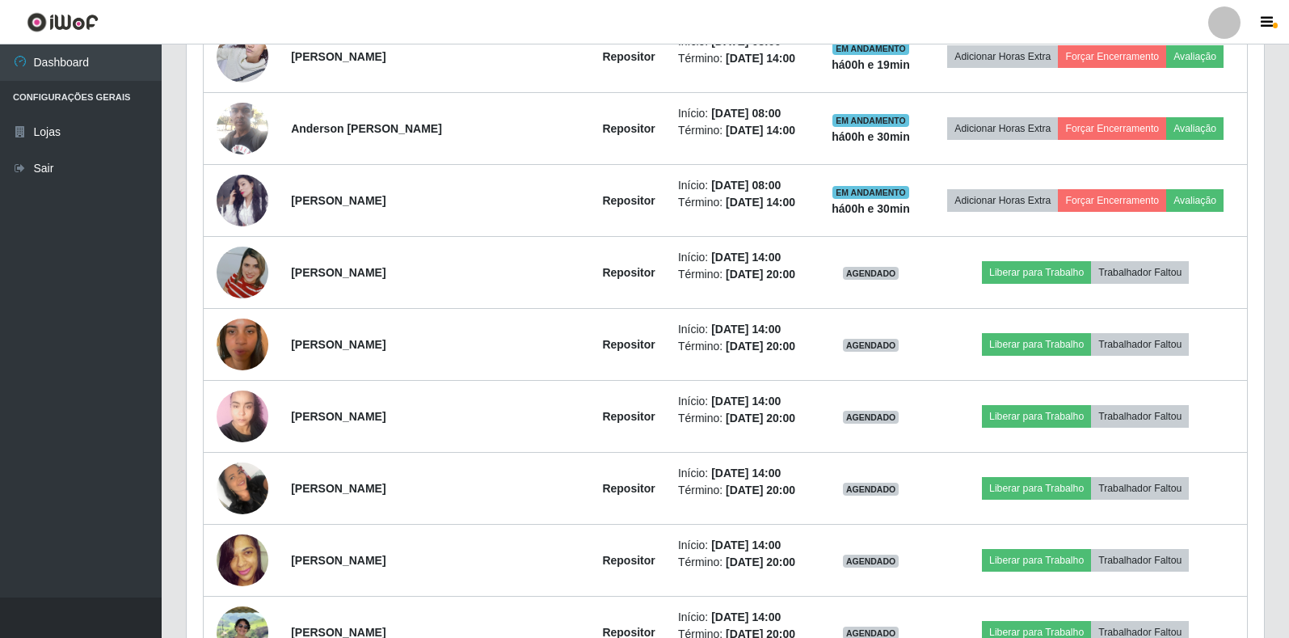
scroll to position [777, 0]
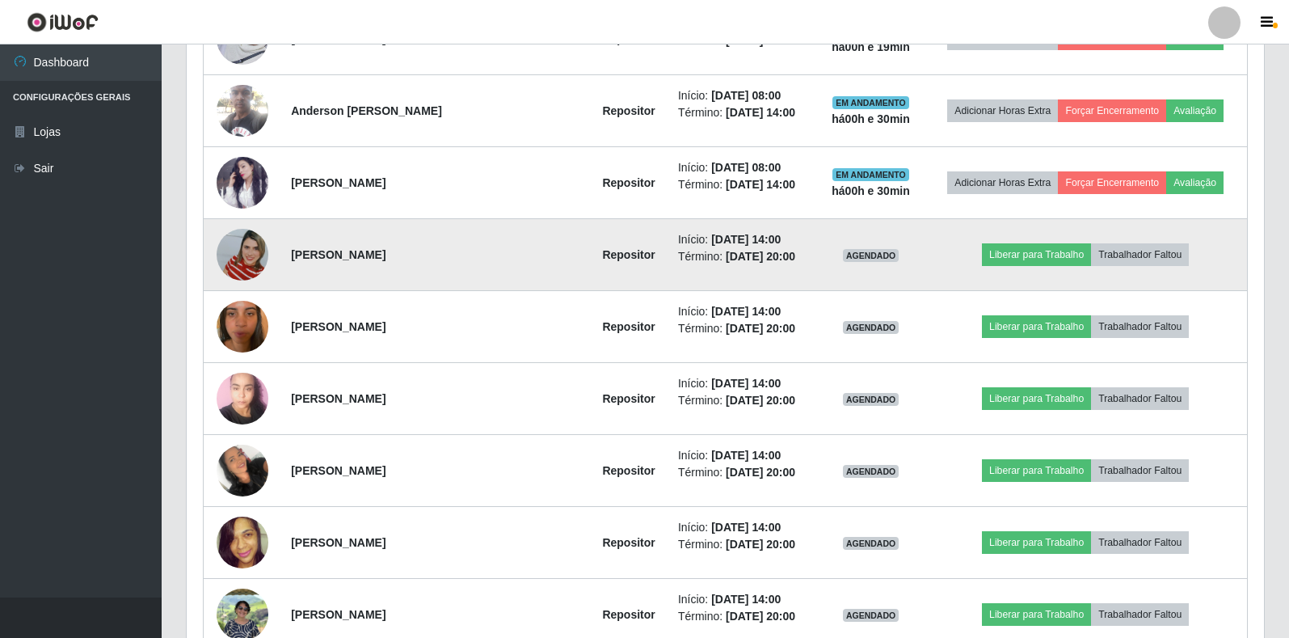
click at [259, 251] on img at bounding box center [243, 254] width 52 height 92
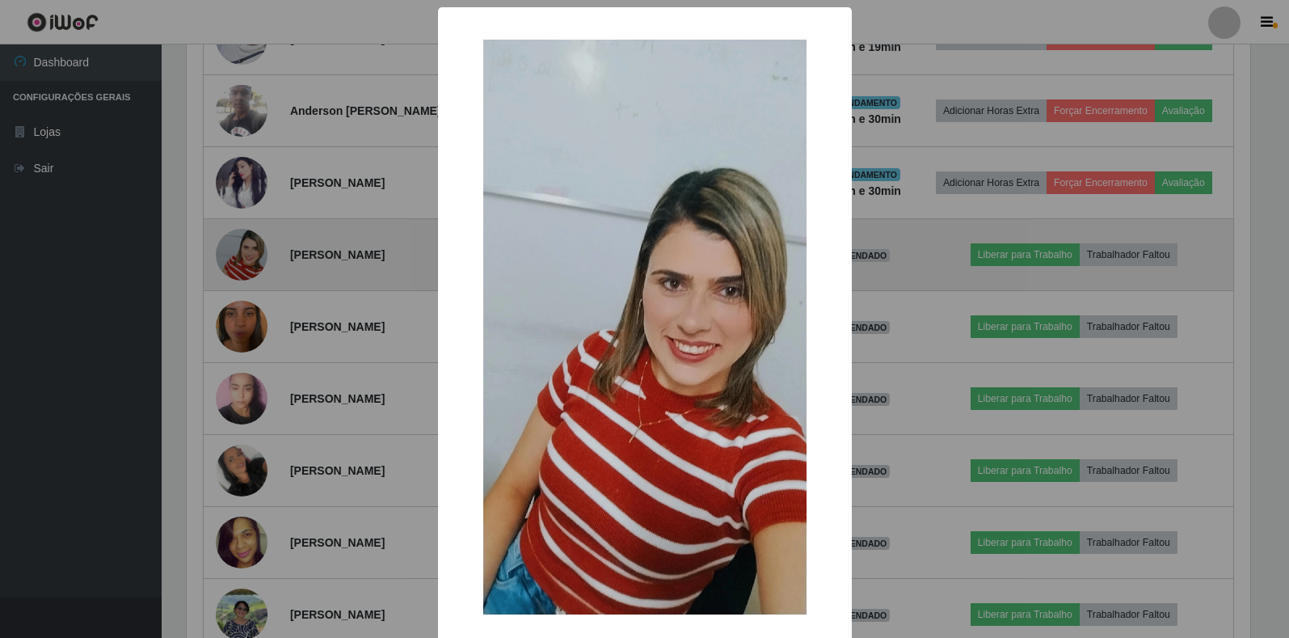
scroll to position [335, 1067]
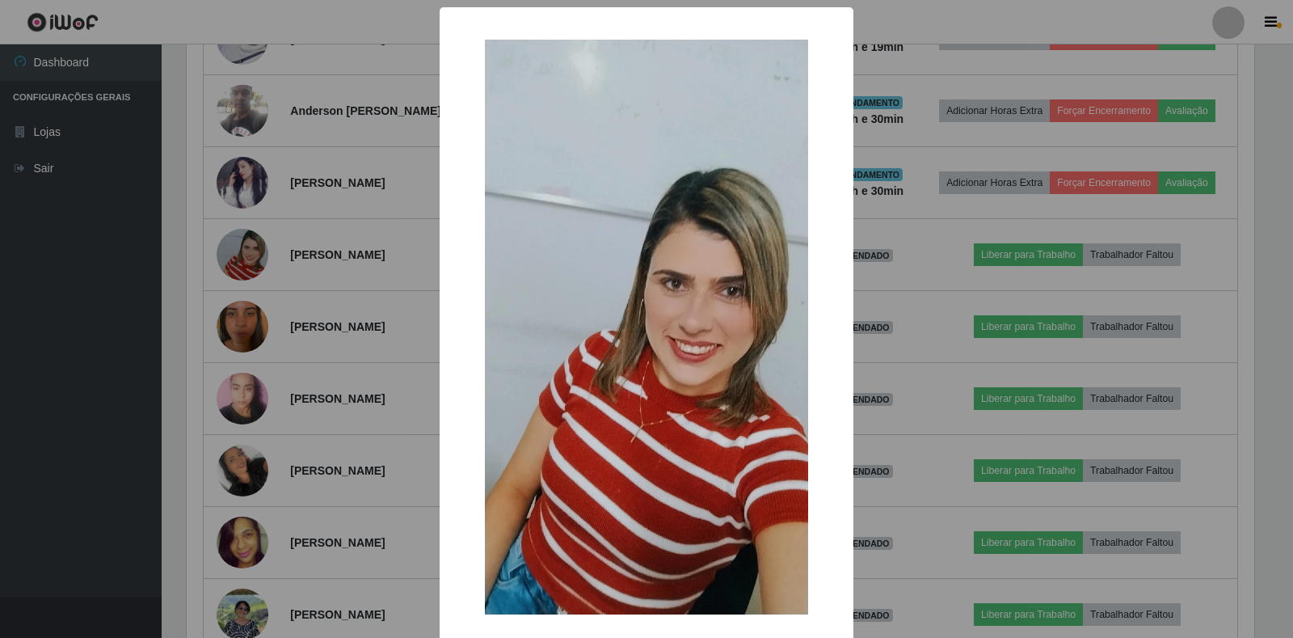
click at [360, 301] on div "× OK Cancel" at bounding box center [646, 319] width 1293 height 638
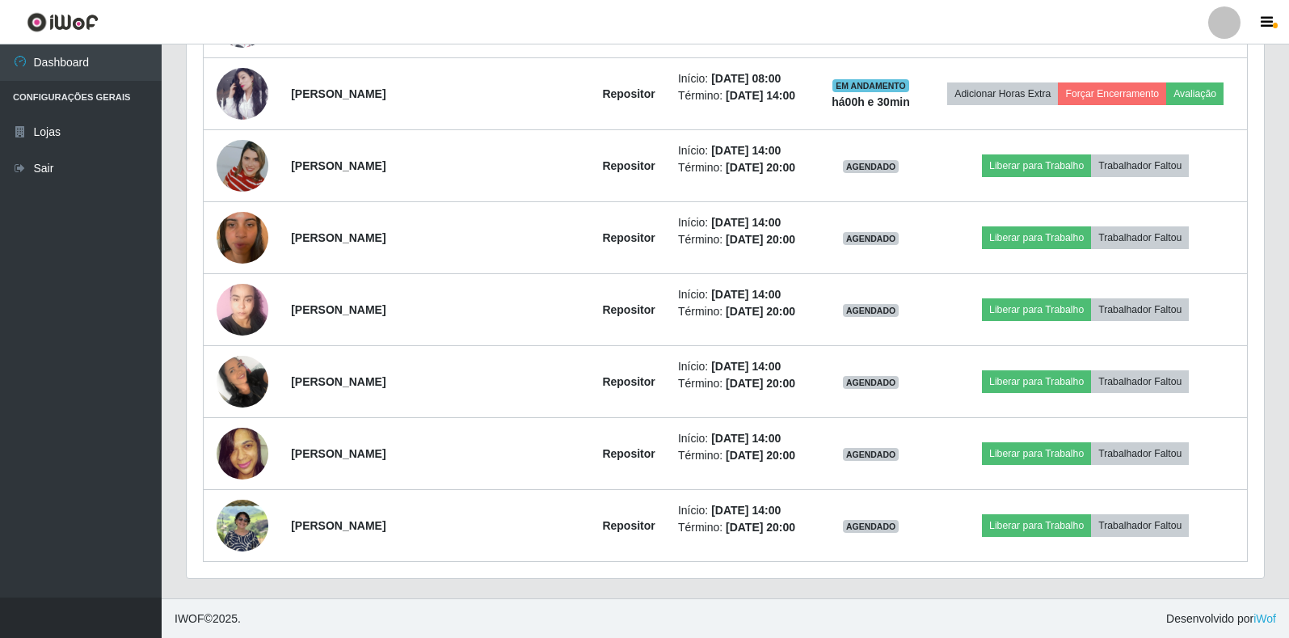
scroll to position [867, 0]
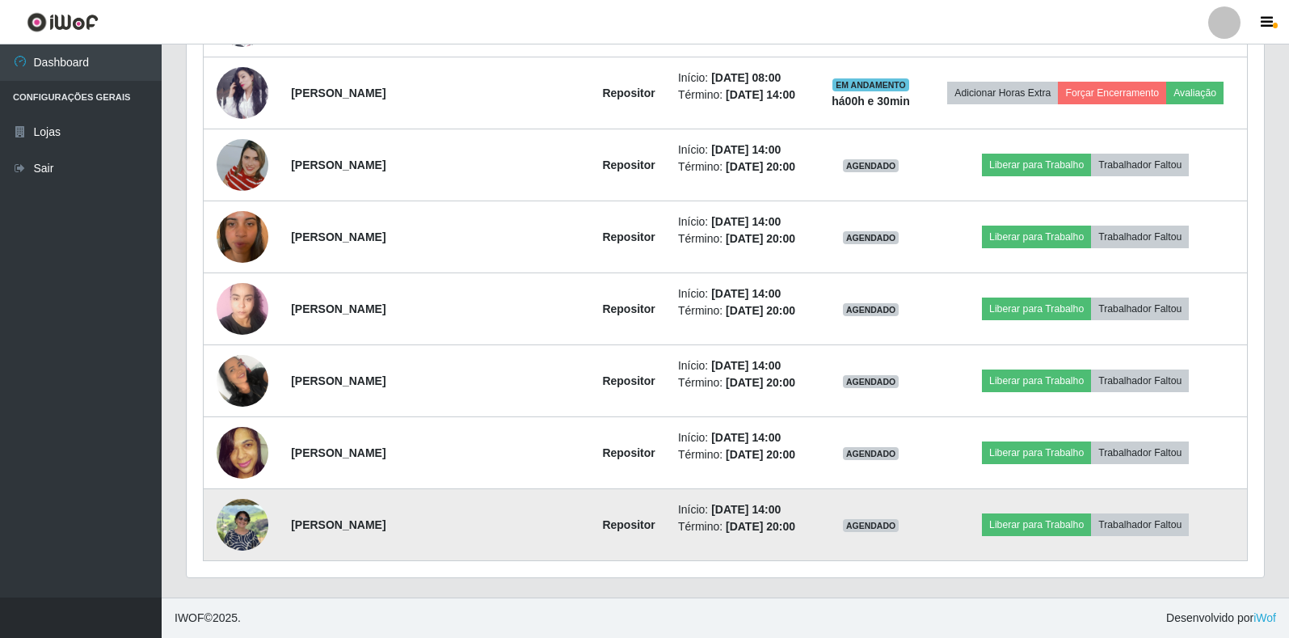
click at [241, 528] on img at bounding box center [243, 525] width 52 height 52
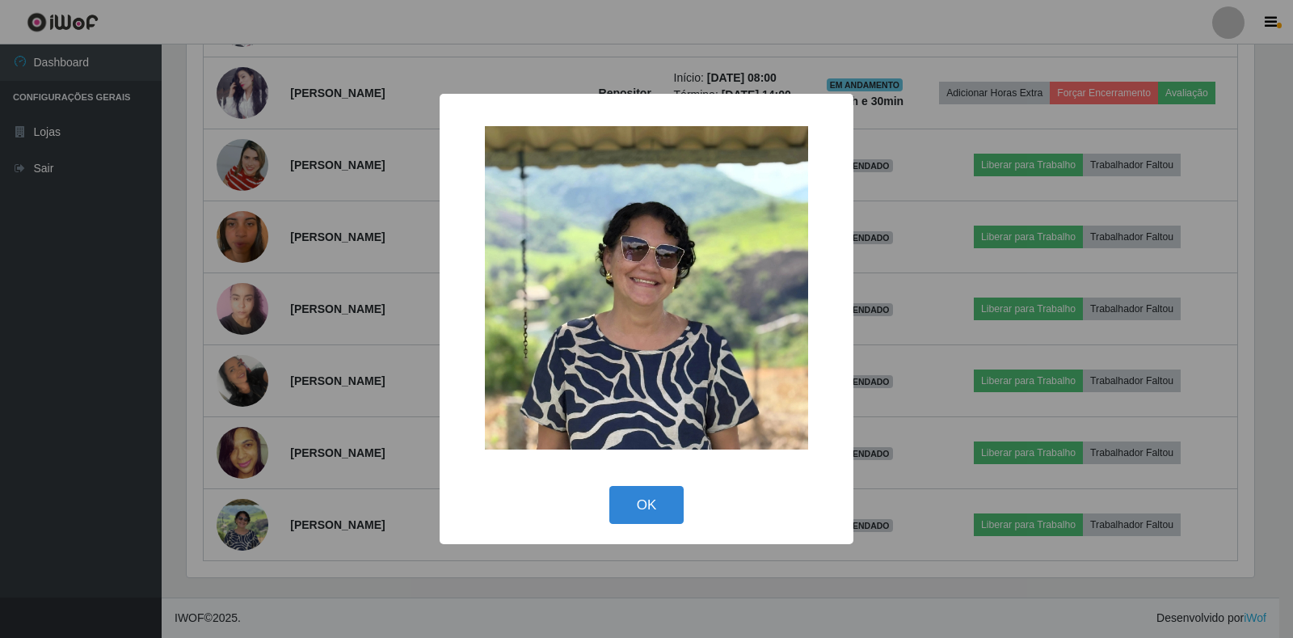
click at [328, 377] on div "× OK Cancel" at bounding box center [646, 319] width 1293 height 638
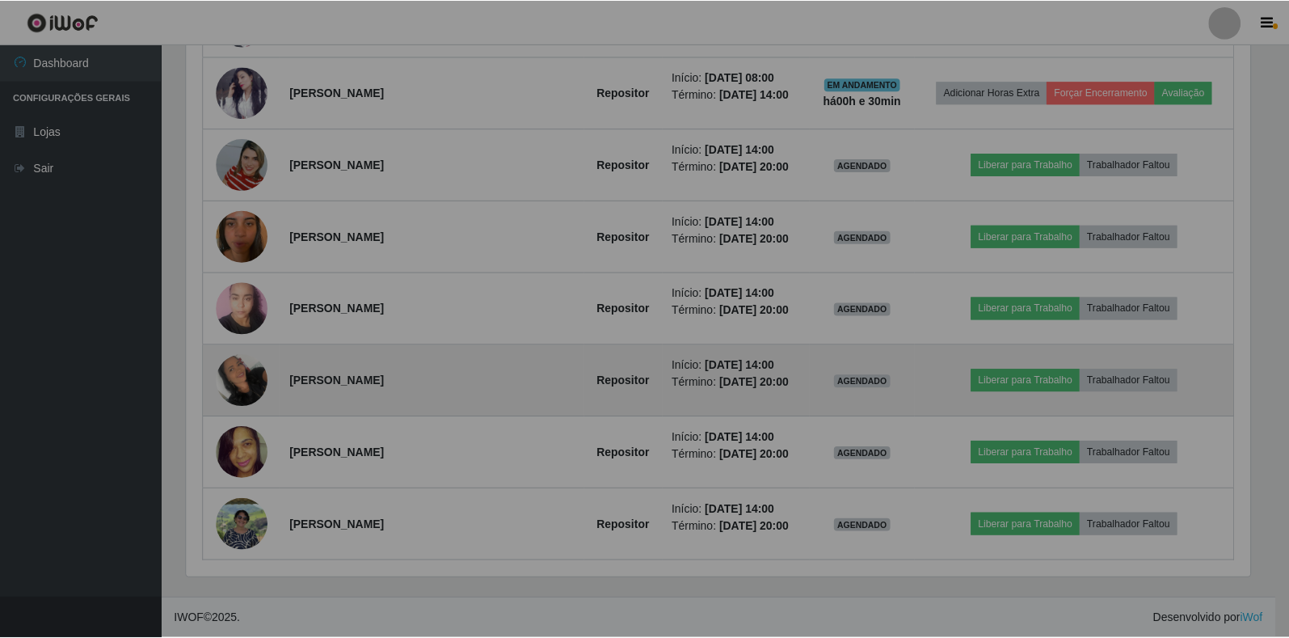
scroll to position [335, 1077]
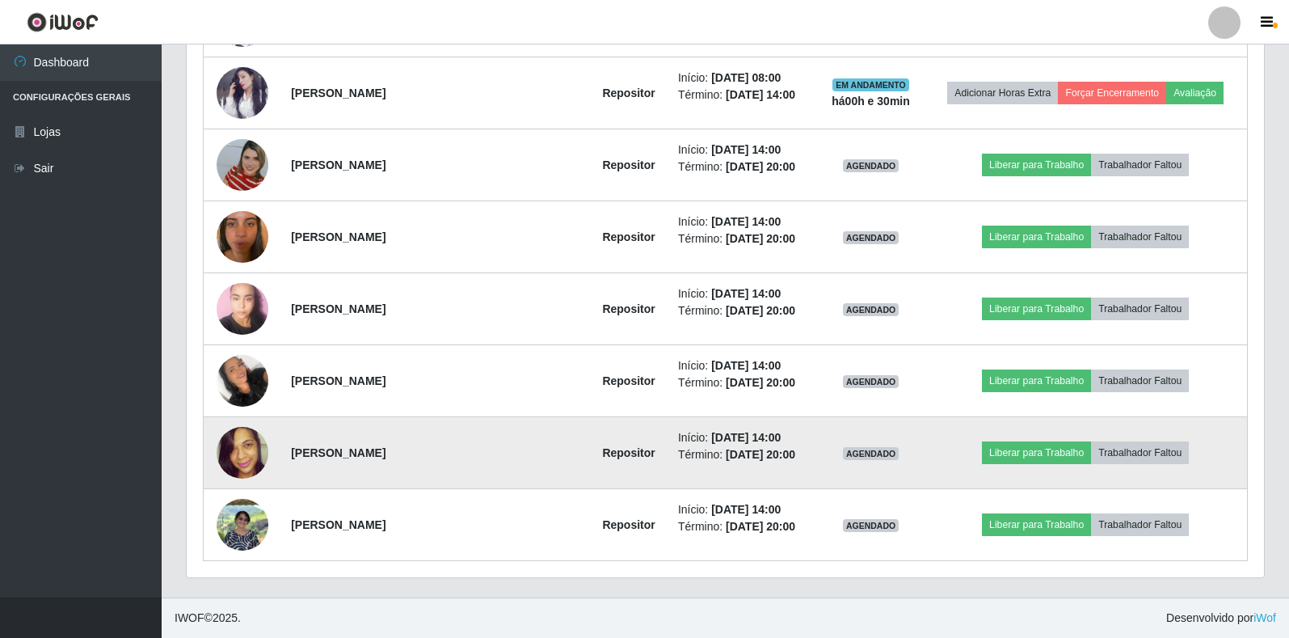
click at [243, 446] on img at bounding box center [243, 452] width 52 height 75
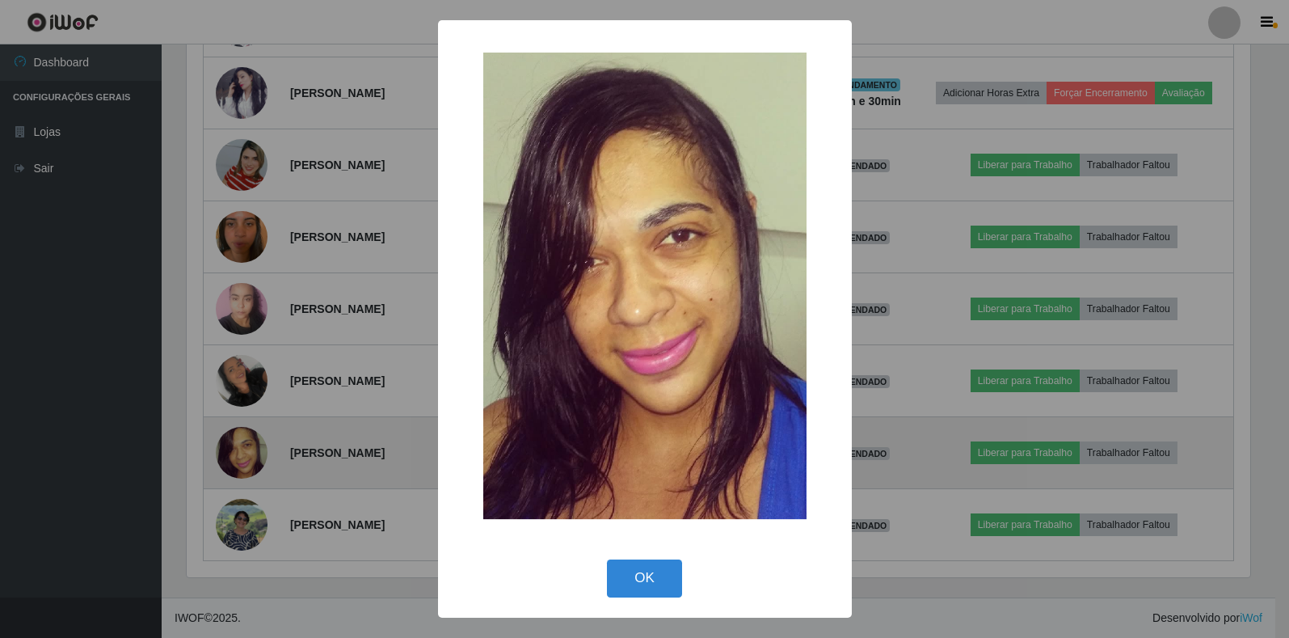
scroll to position [335, 1067]
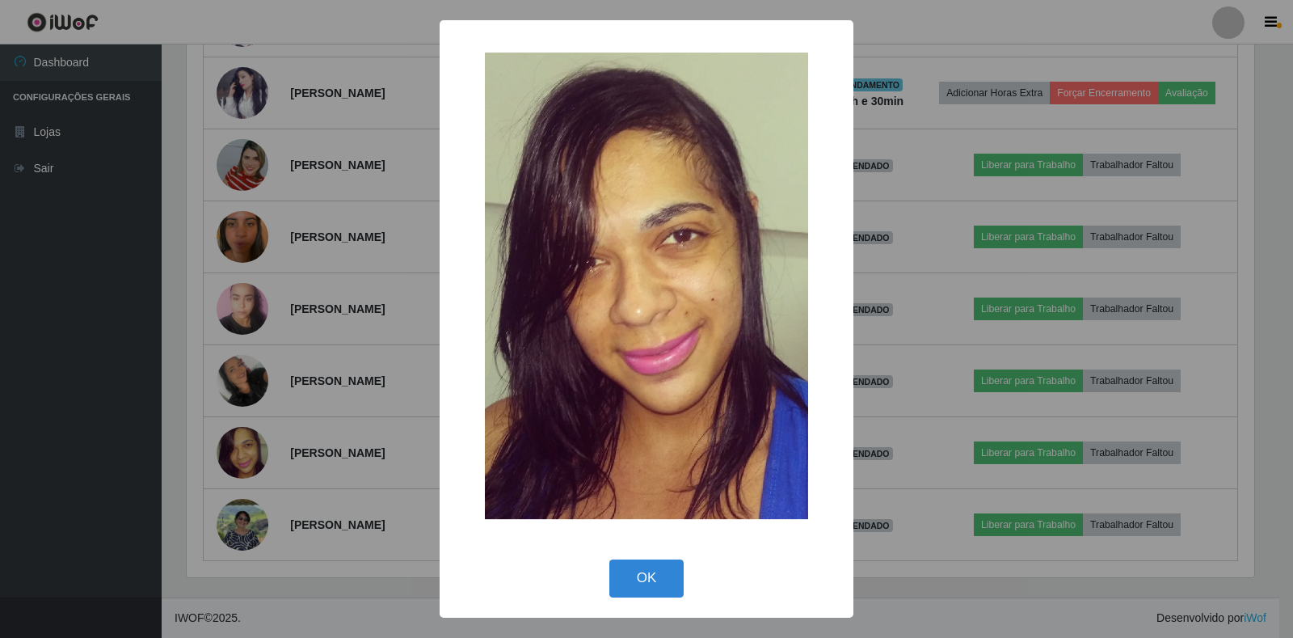
click at [355, 278] on div "× OK Cancel" at bounding box center [646, 319] width 1293 height 638
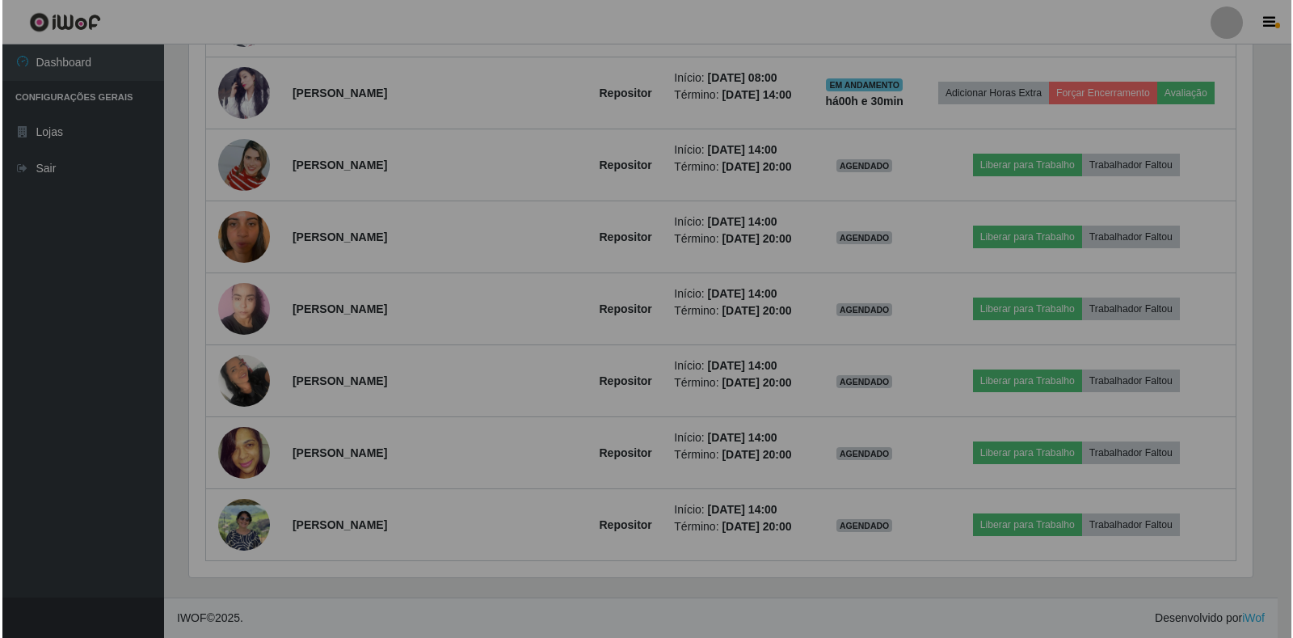
scroll to position [335, 1077]
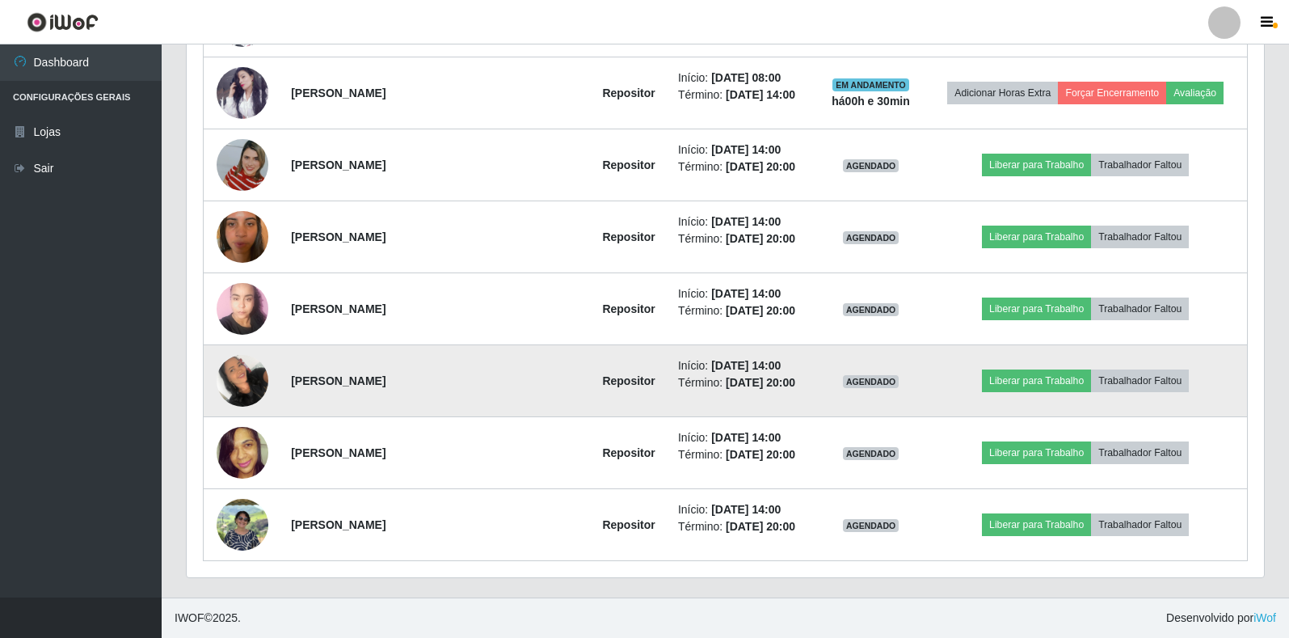
click at [240, 390] on img at bounding box center [243, 380] width 52 height 69
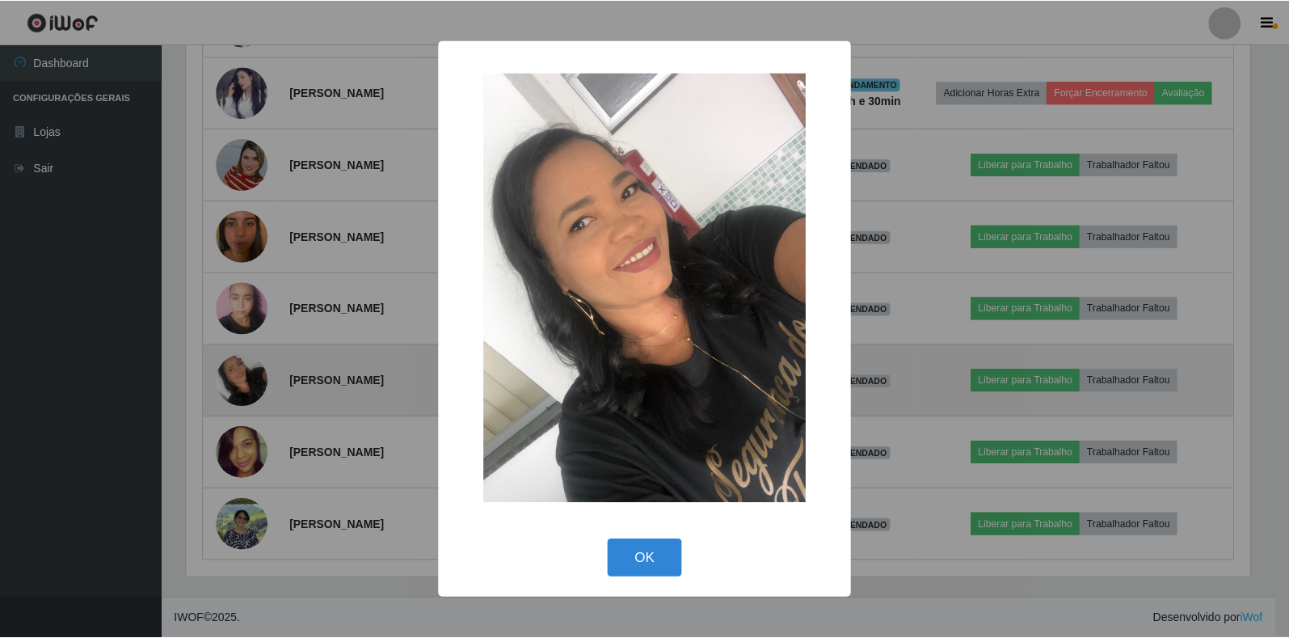
scroll to position [335, 1067]
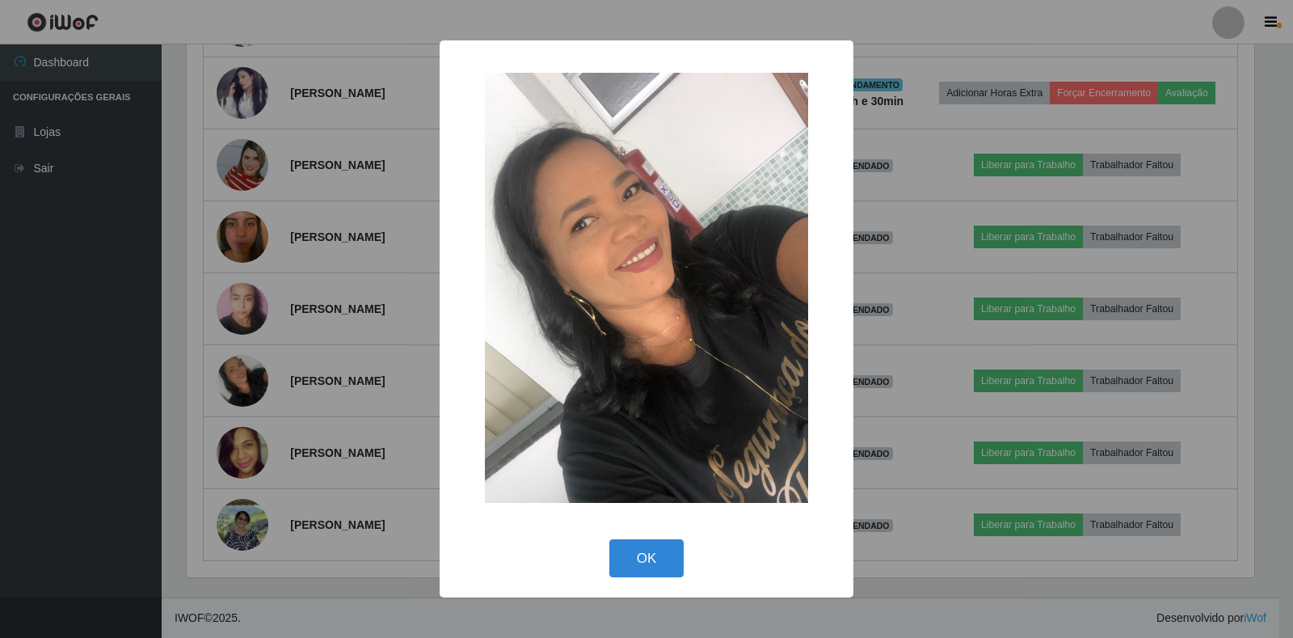
click at [349, 267] on div "× OK Cancel" at bounding box center [646, 319] width 1293 height 638
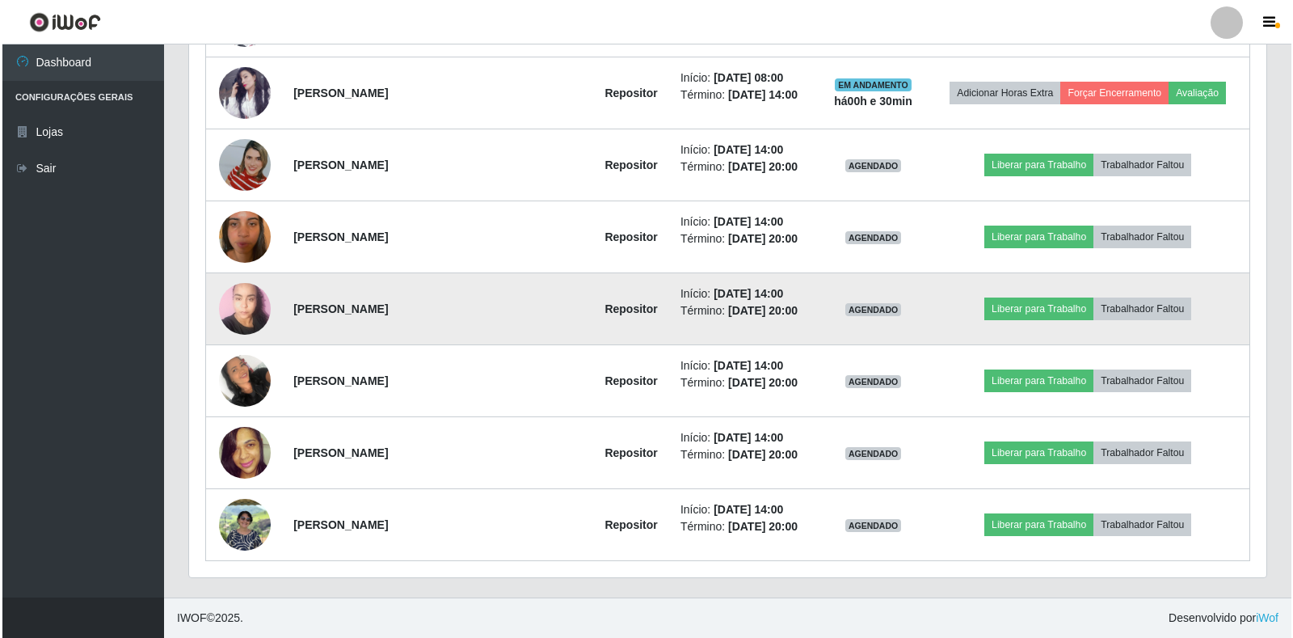
scroll to position [335, 1077]
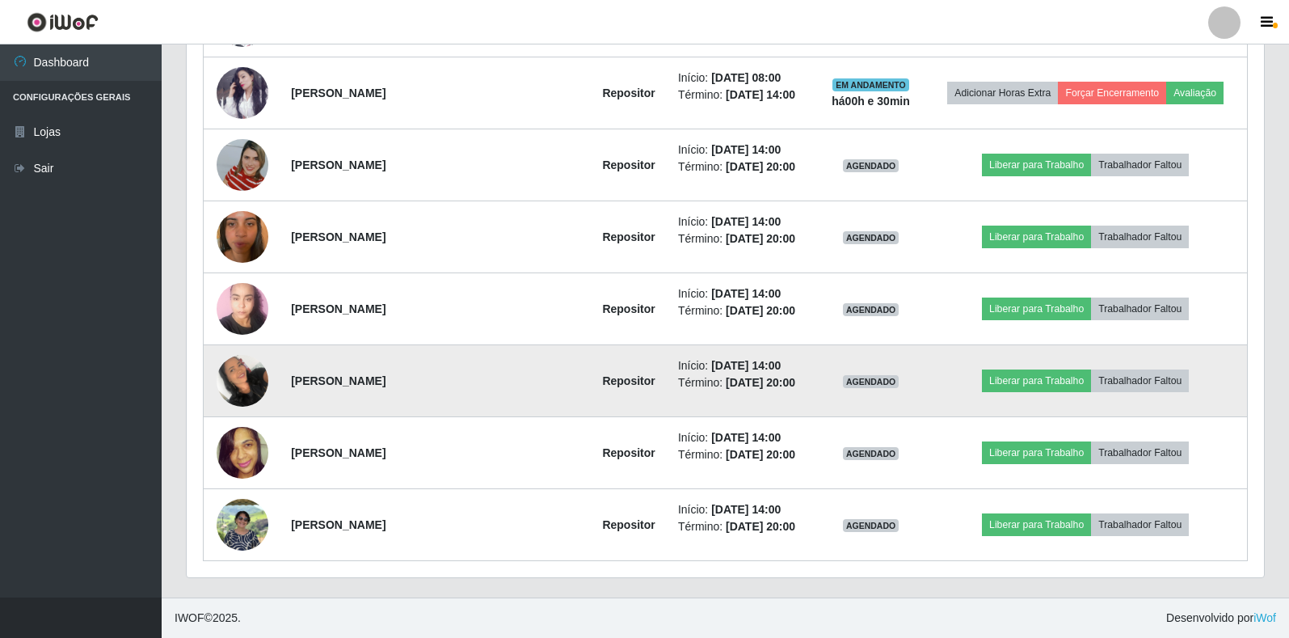
click at [243, 370] on img at bounding box center [243, 380] width 52 height 69
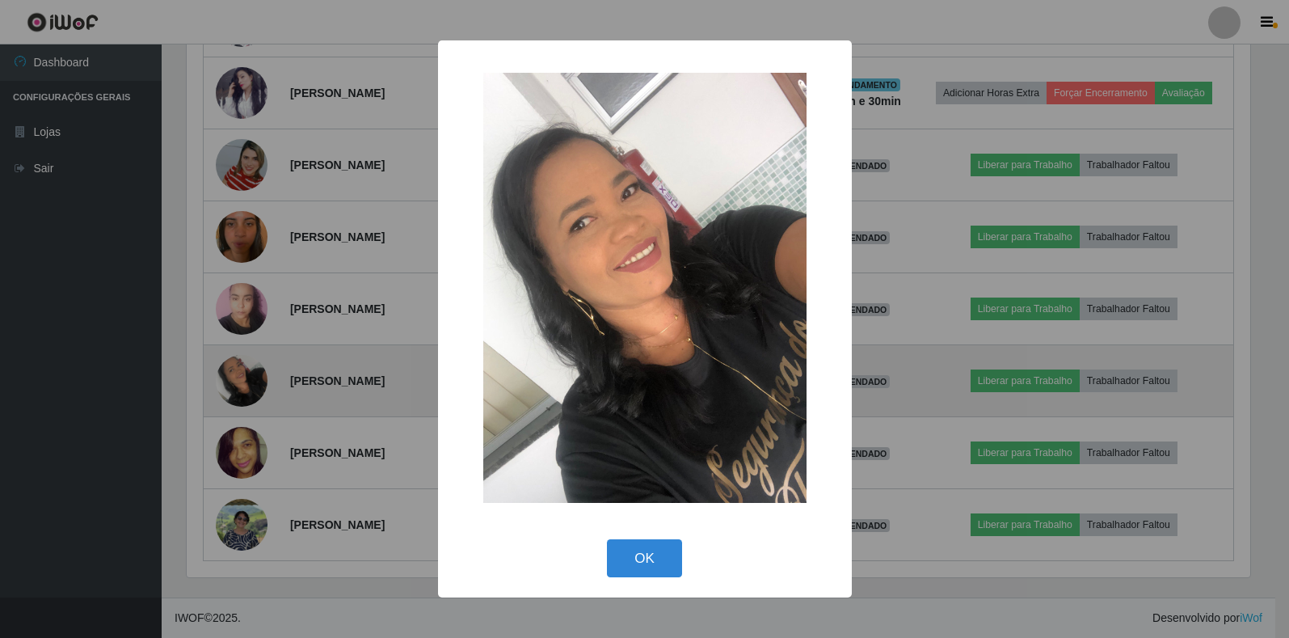
scroll to position [335, 1067]
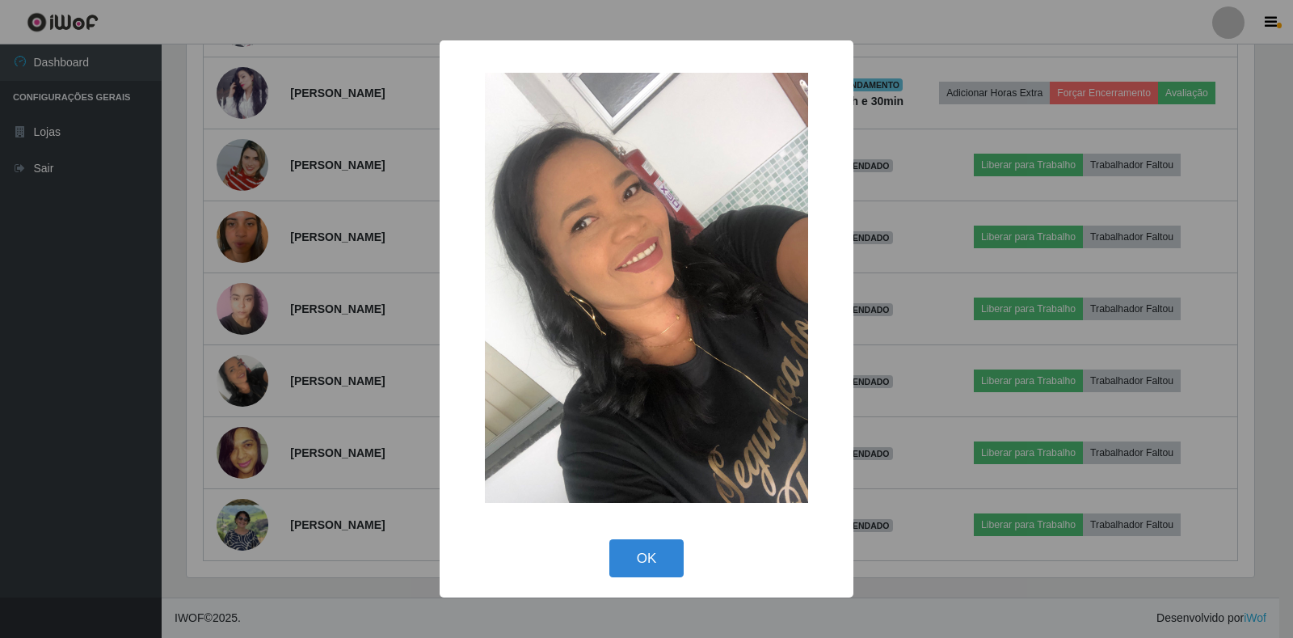
click at [322, 247] on div "× OK Cancel" at bounding box center [646, 319] width 1293 height 638
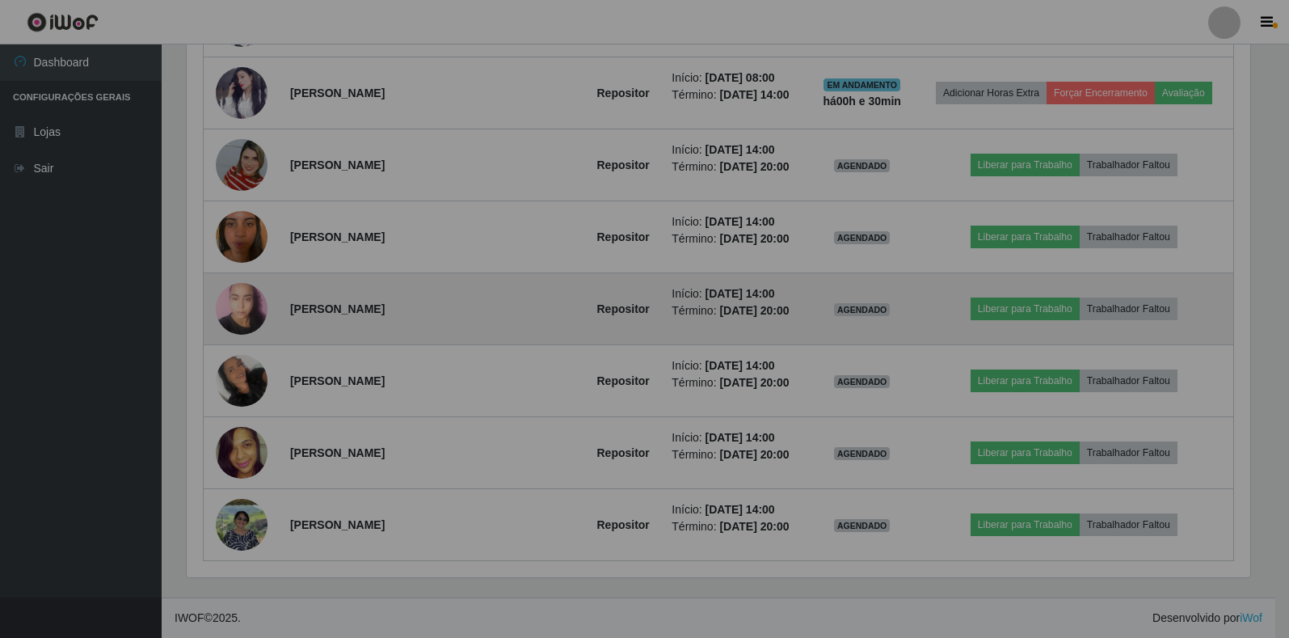
scroll to position [0, 0]
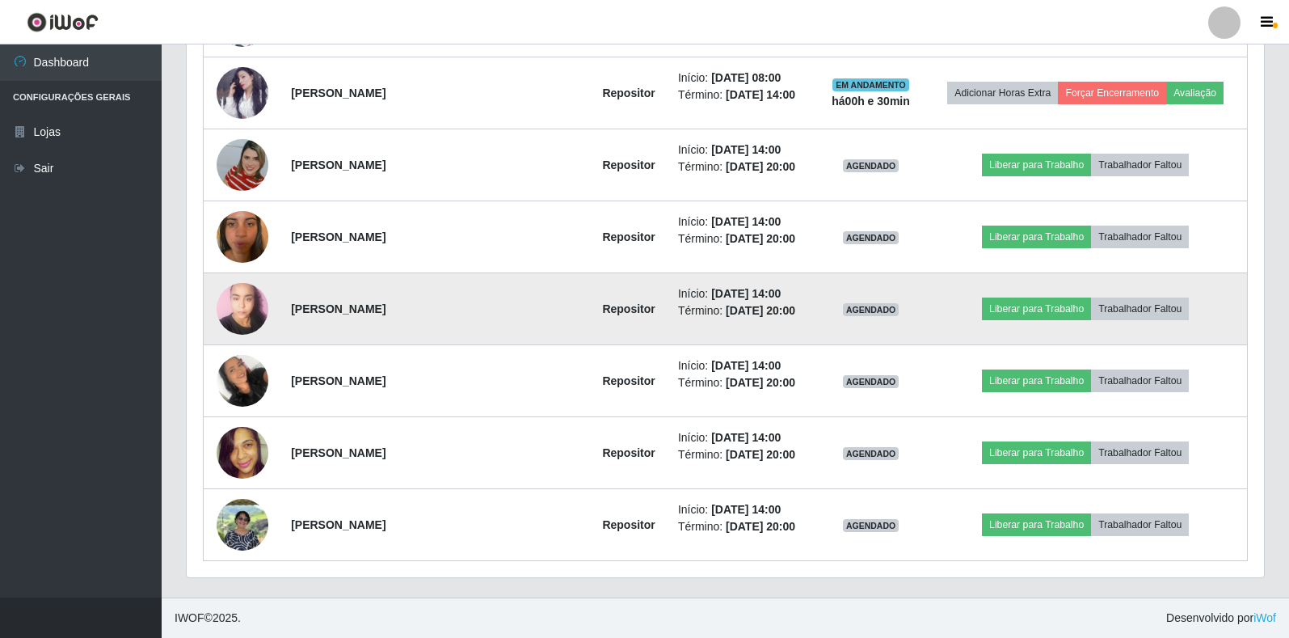
click at [222, 307] on img at bounding box center [243, 308] width 52 height 69
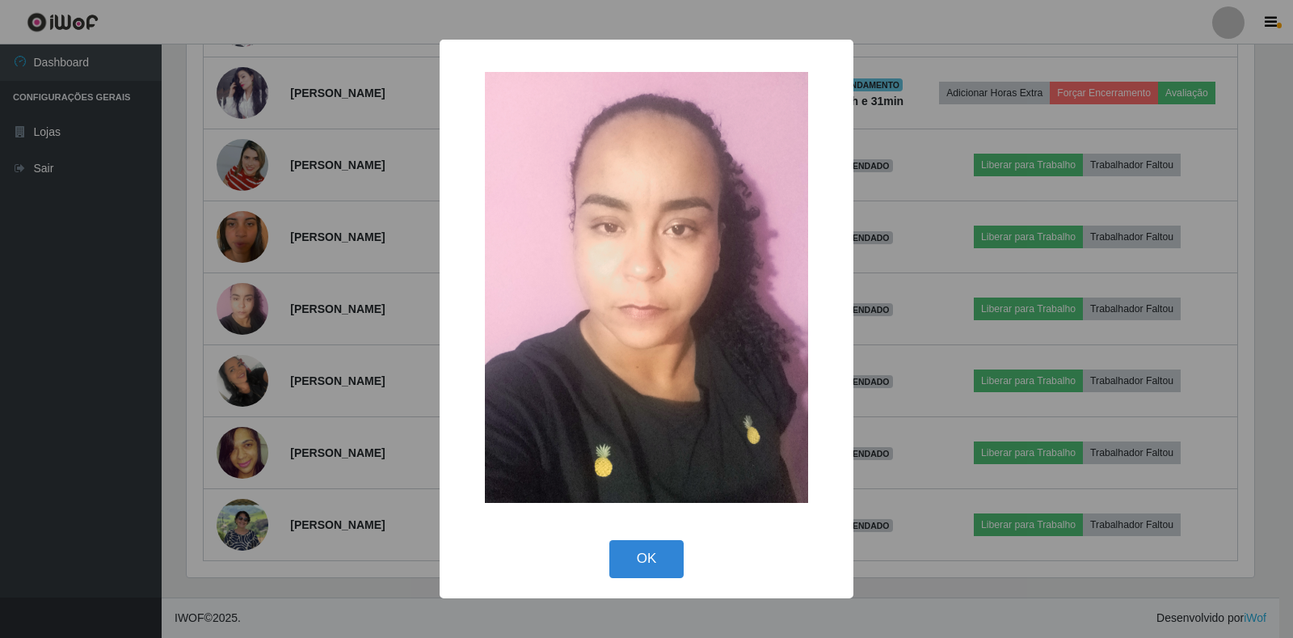
click at [347, 231] on div "× OK Cancel" at bounding box center [646, 319] width 1293 height 638
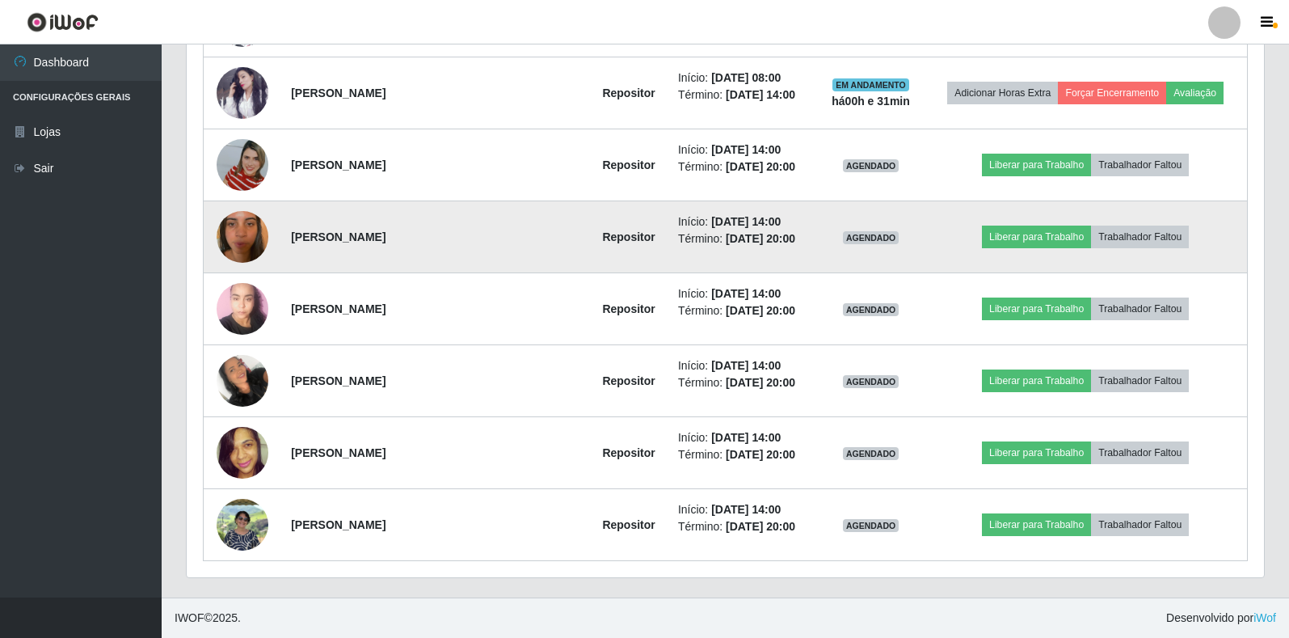
click at [246, 237] on img at bounding box center [243, 237] width 52 height 92
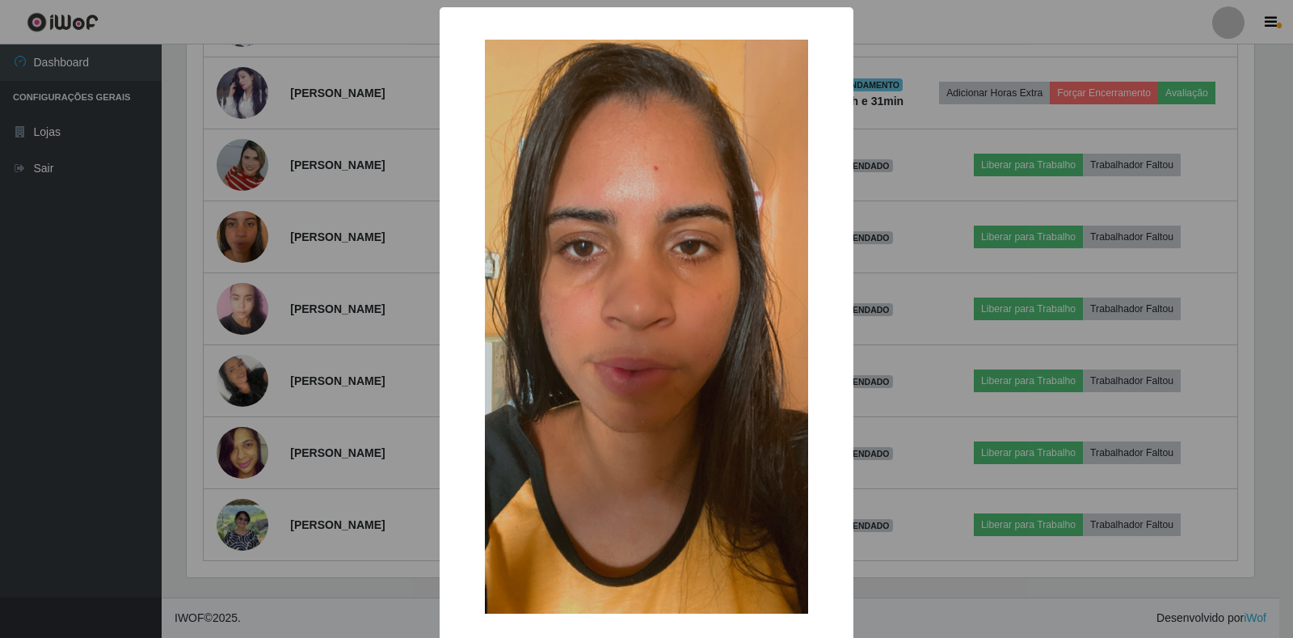
click at [366, 206] on div "× OK Cancel" at bounding box center [646, 319] width 1293 height 638
